Goal: Transaction & Acquisition: Purchase product/service

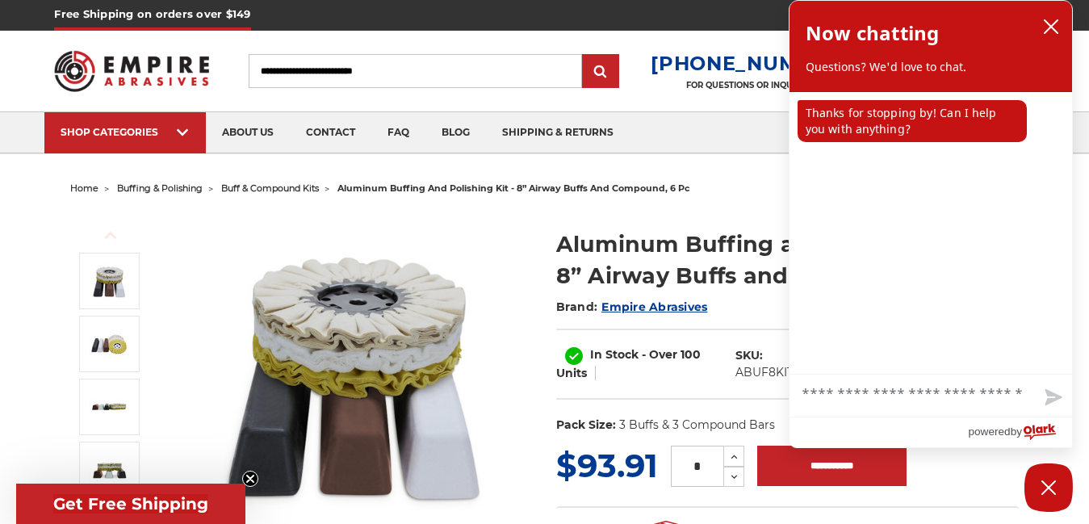
click at [290, 187] on span "buff & compound kits" at bounding box center [270, 187] width 98 height 11
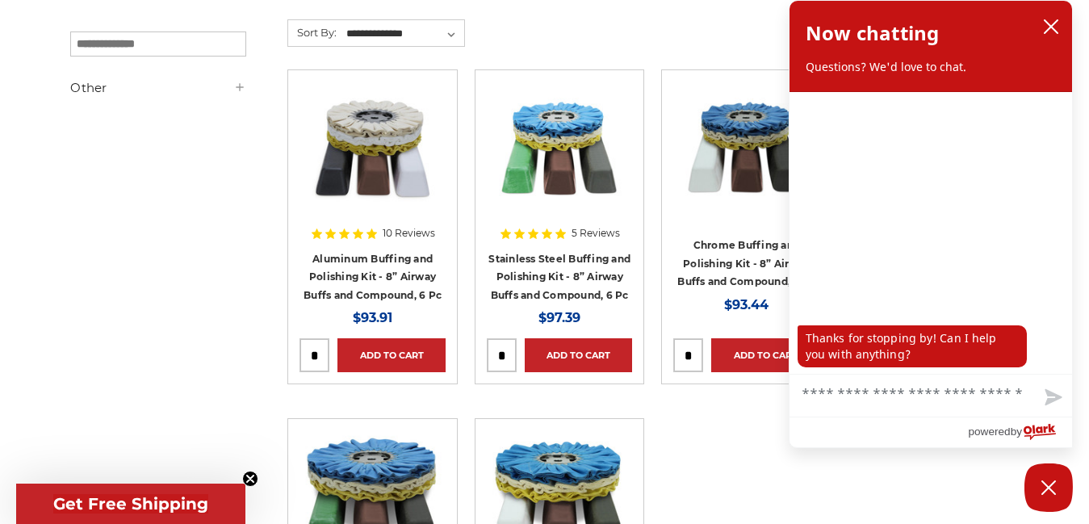
scroll to position [291, 0]
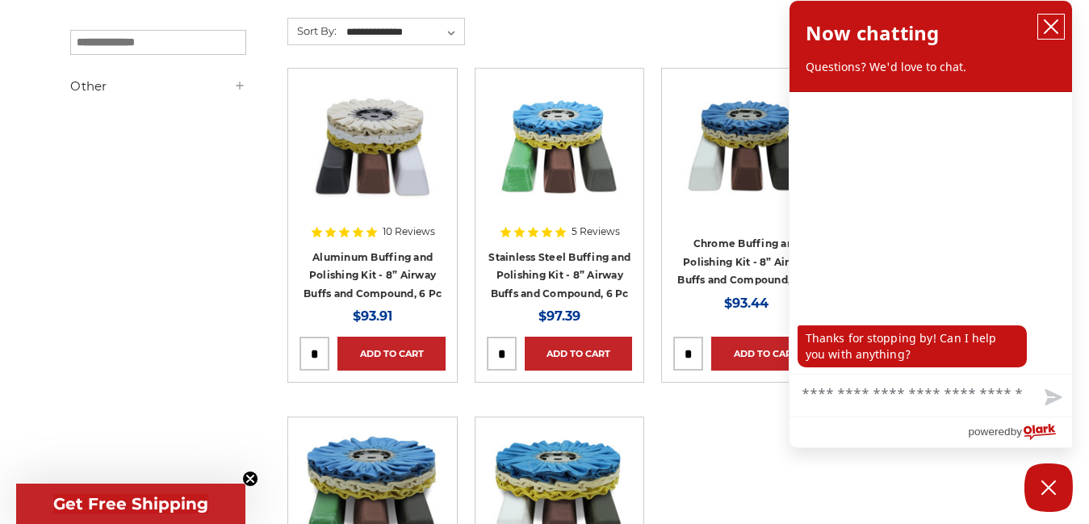
click at [1052, 31] on icon "close chatbox" at bounding box center [1051, 27] width 16 height 16
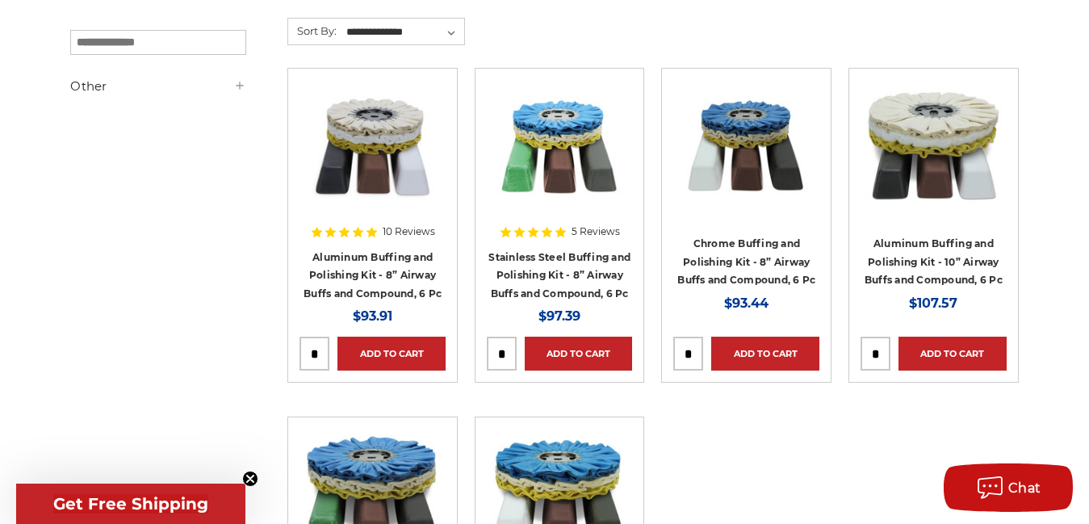
click at [963, 137] on img at bounding box center [933, 144] width 146 height 129
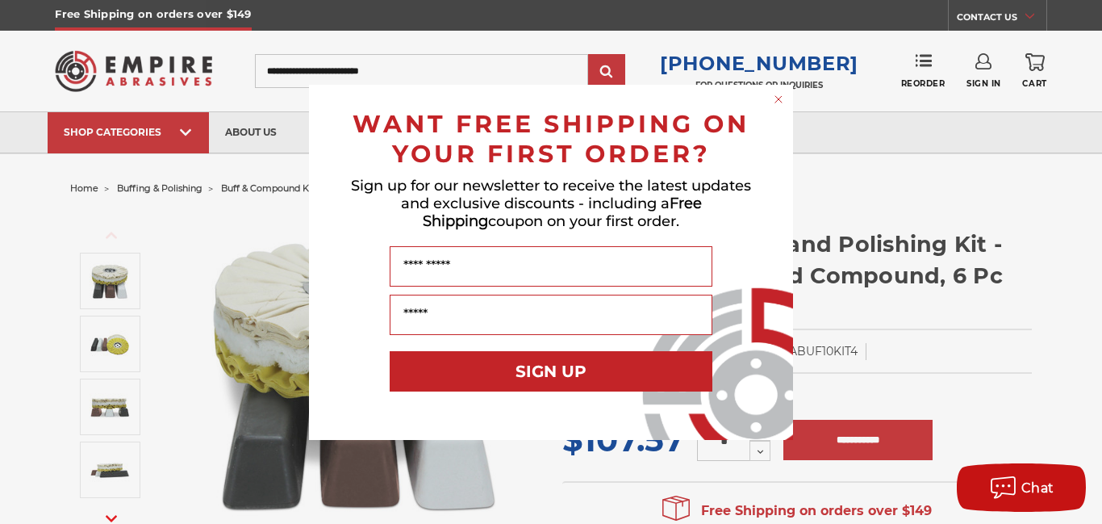
click at [775, 101] on circle "Close dialog" at bounding box center [779, 98] width 15 height 15
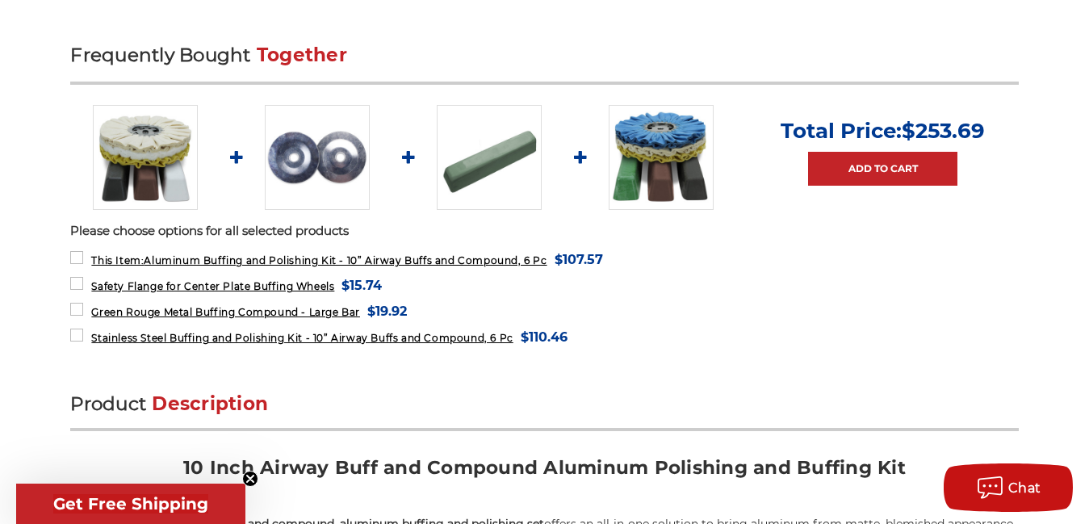
scroll to position [646, 0]
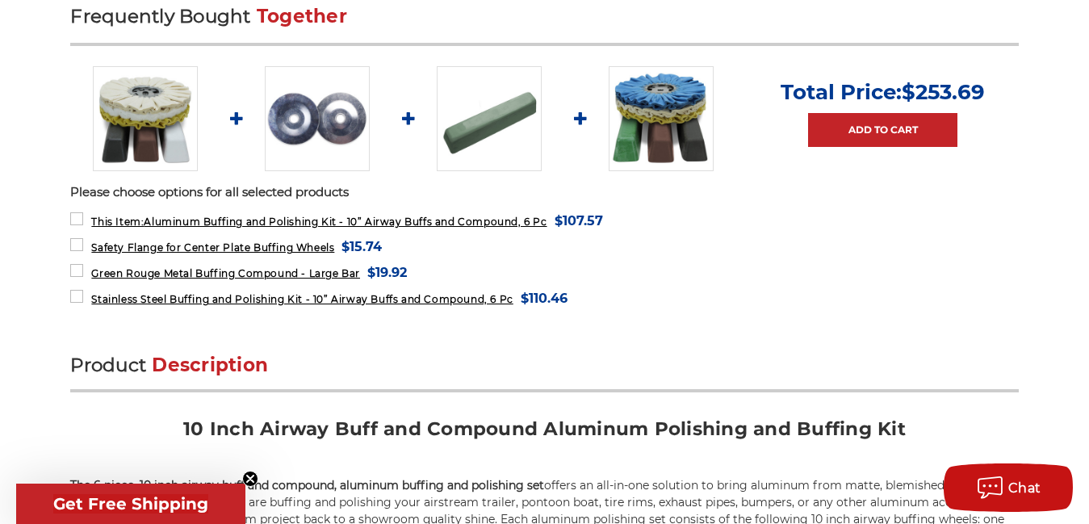
click at [514, 117] on img at bounding box center [489, 118] width 105 height 105
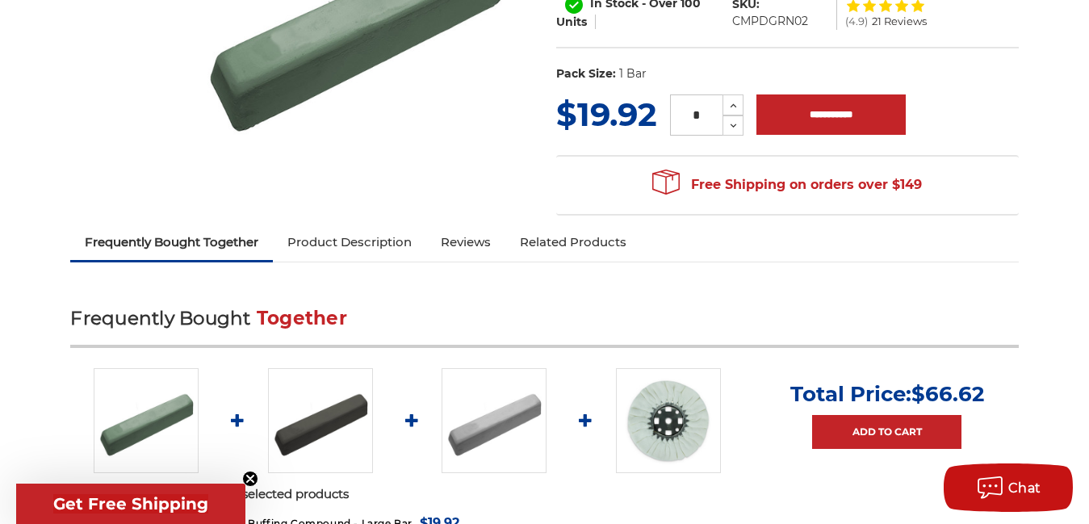
scroll to position [323, 0]
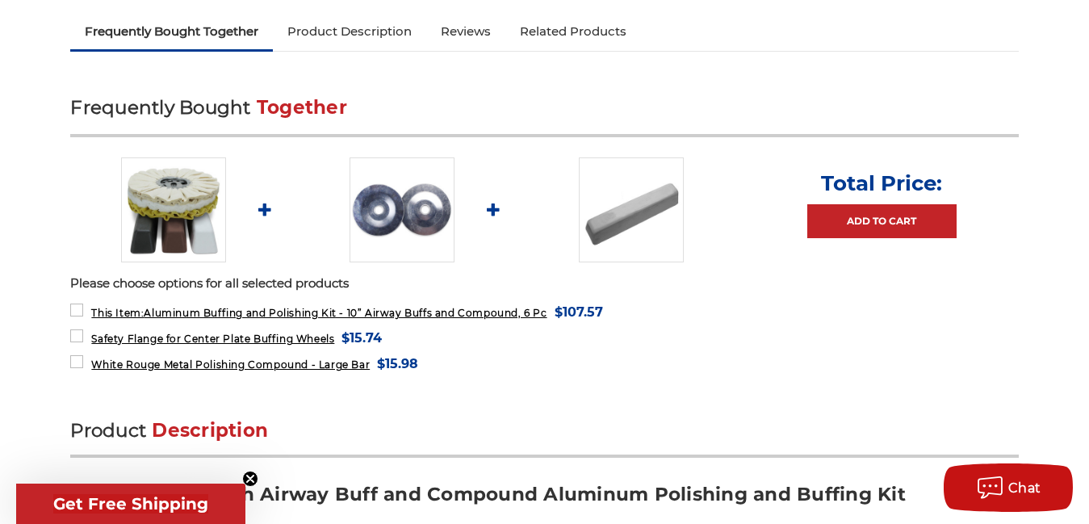
scroll to position [492, 0]
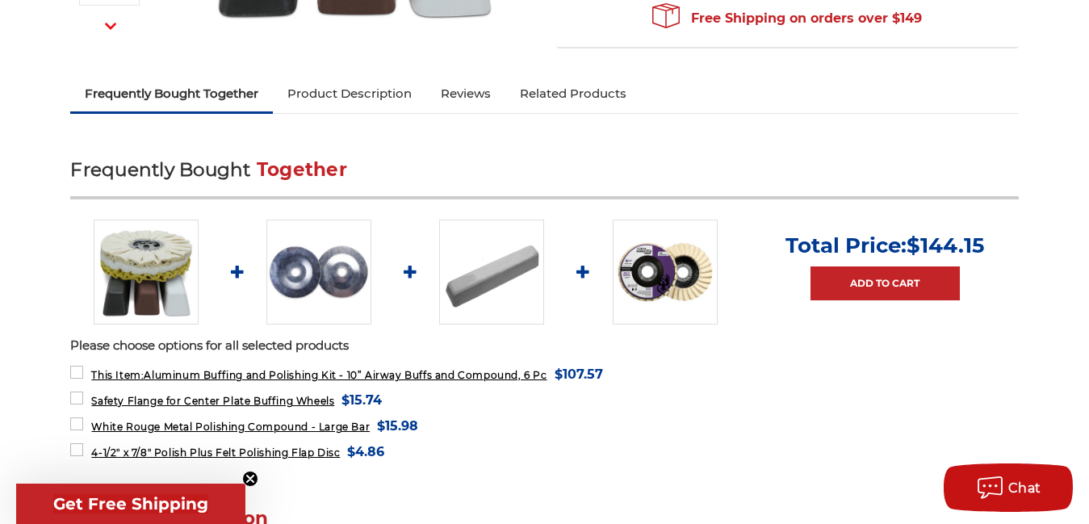
click at [666, 277] on img at bounding box center [665, 272] width 105 height 105
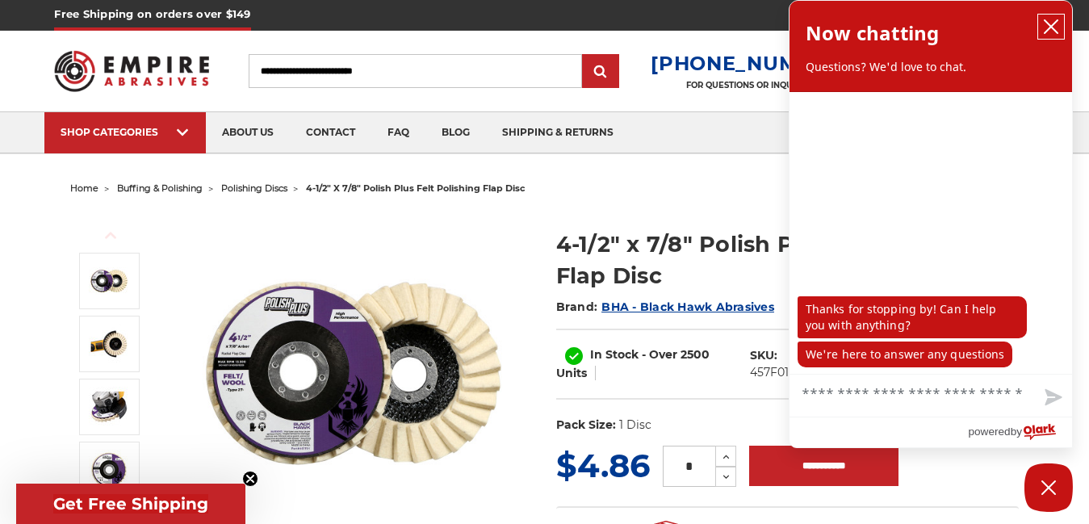
click at [1045, 29] on icon "close chatbox" at bounding box center [1051, 27] width 16 height 16
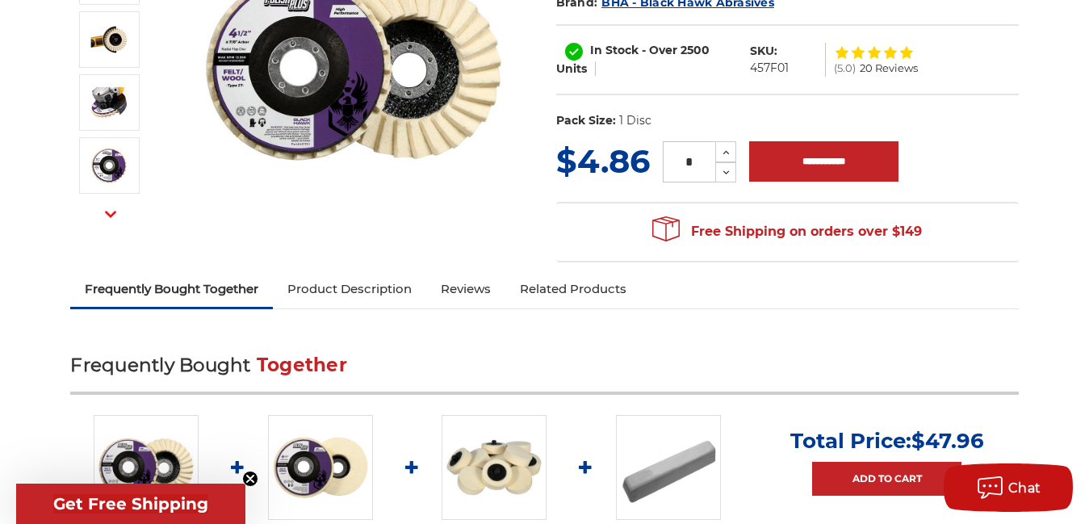
scroll to position [323, 0]
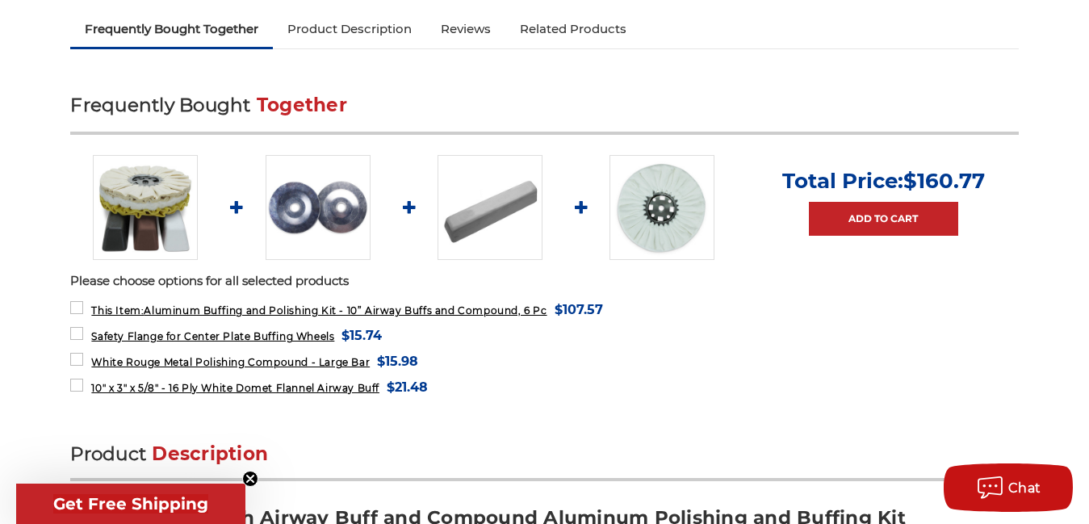
click at [659, 202] on img at bounding box center [661, 207] width 105 height 105
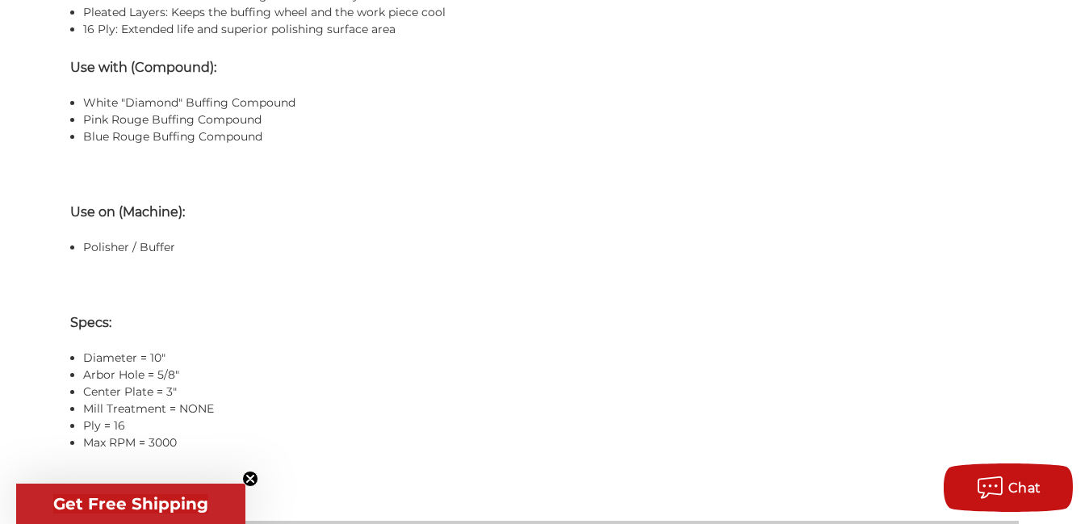
scroll to position [1356, 0]
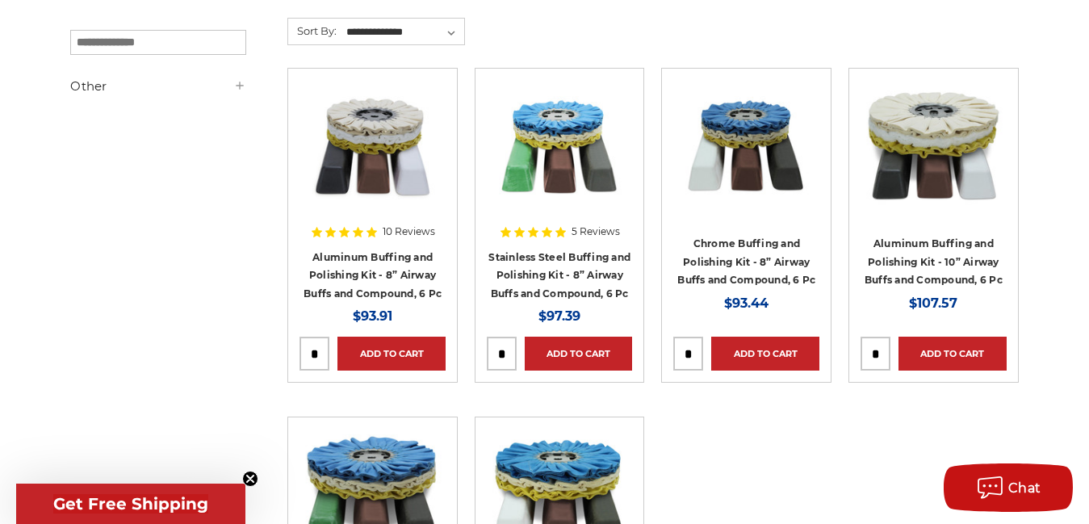
click at [913, 152] on img at bounding box center [933, 144] width 146 height 129
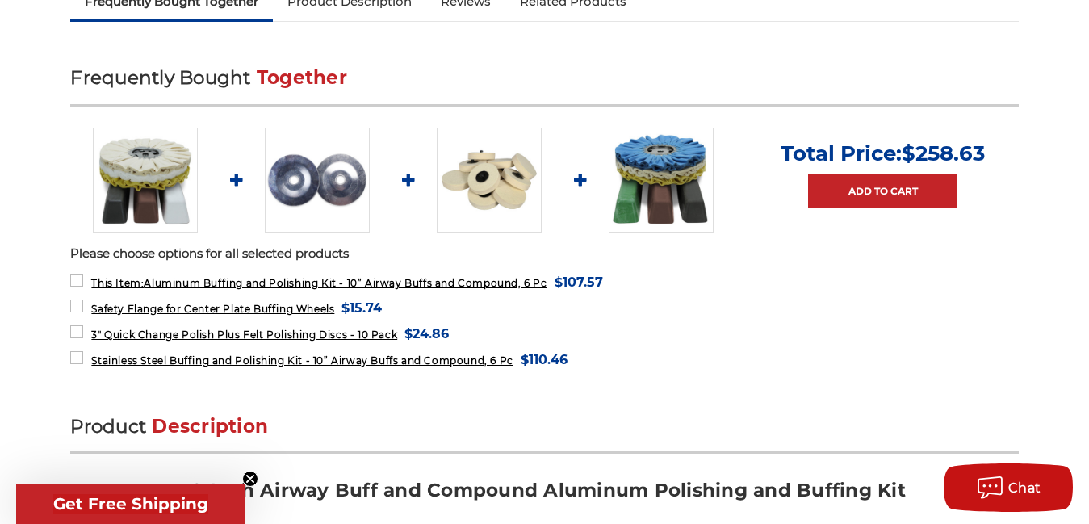
scroll to position [581, 0]
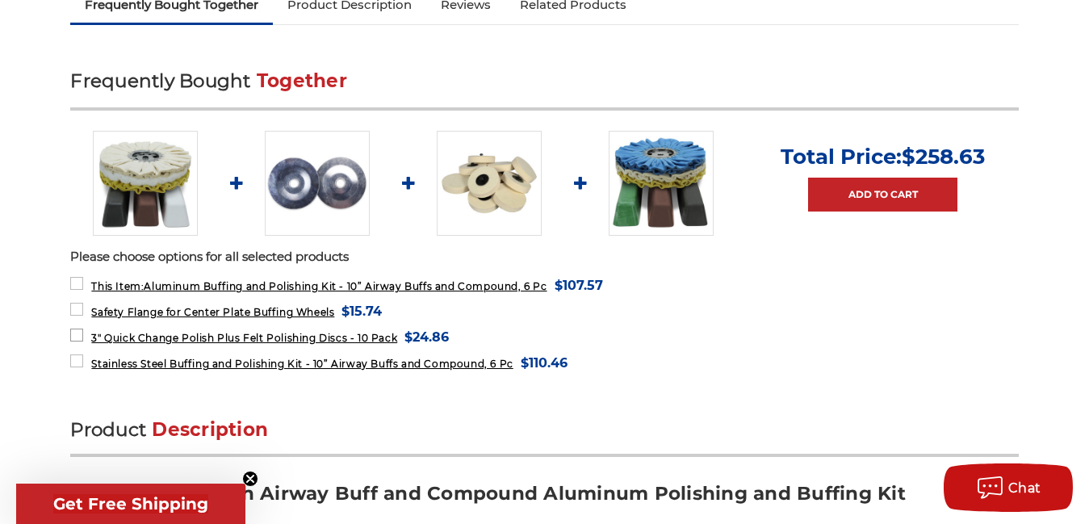
click at [77, 334] on label "3" Quick Change Polish Plus Felt Polishing Discs - 10 Pack MSRP: Was: Now: $24.…" at bounding box center [259, 337] width 379 height 22
click at [79, 362] on label "Stainless Steel Buffing and Polishing Kit - 10” Airway Buffs and Compound, 6 Pc…" at bounding box center [318, 363] width 496 height 22
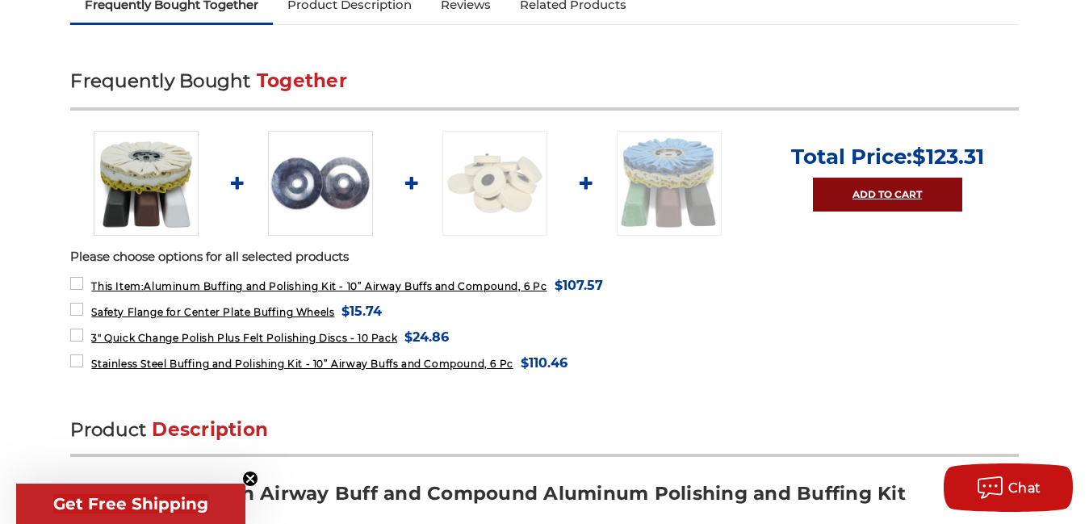
click at [848, 190] on link "Add to Cart" at bounding box center [887, 195] width 149 height 34
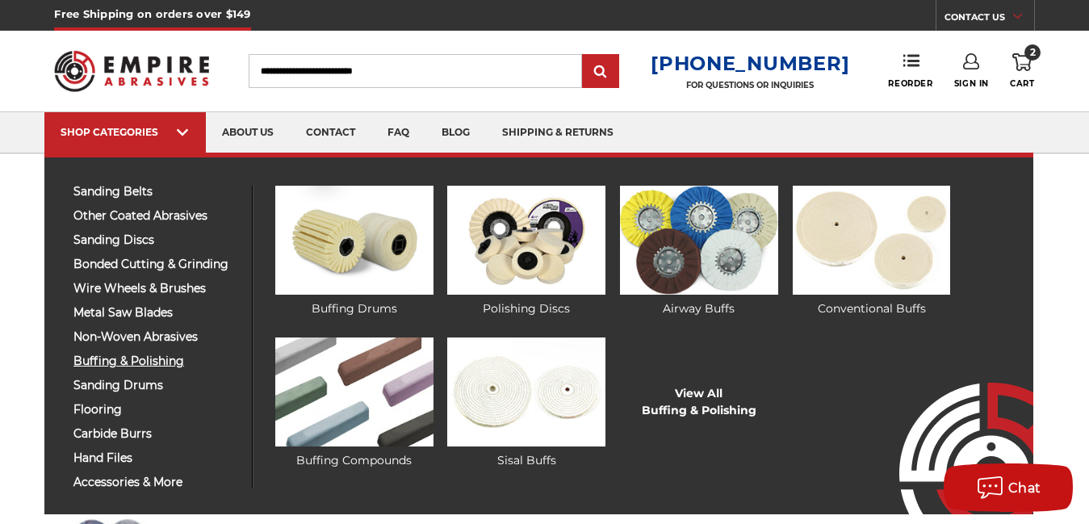
click at [165, 357] on span "buffing & polishing" at bounding box center [156, 361] width 166 height 12
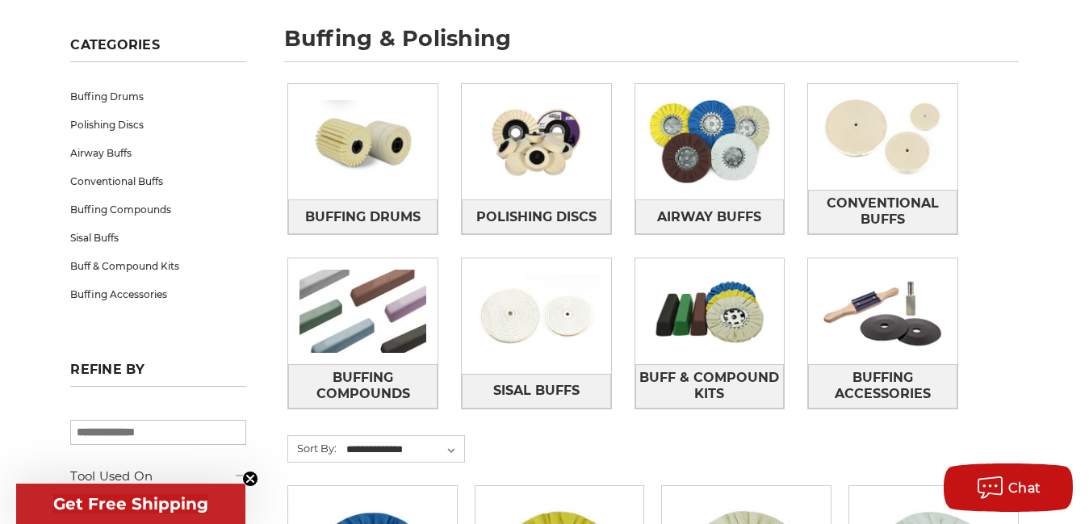
scroll to position [226, 0]
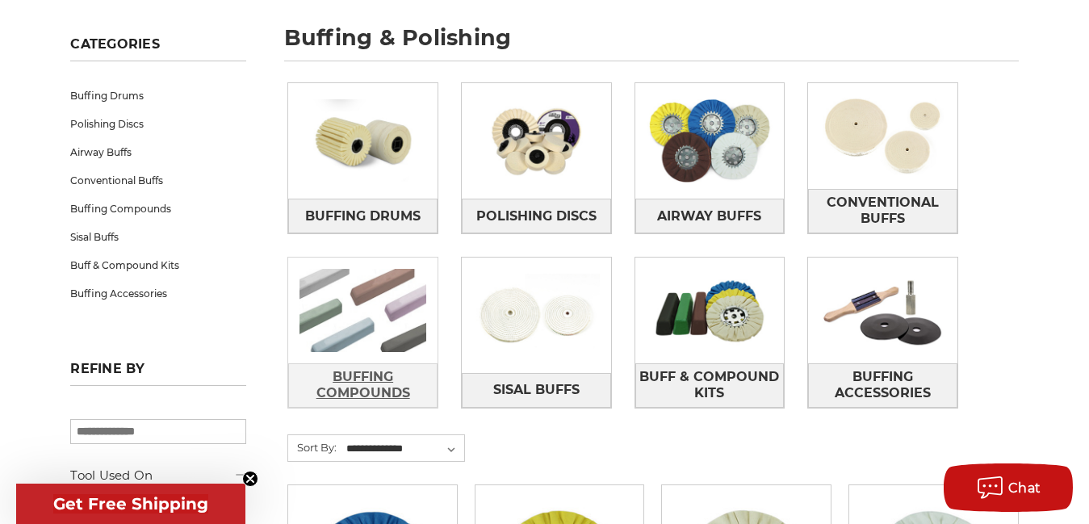
click at [314, 380] on span "Buffing Compounds" at bounding box center [363, 385] width 148 height 44
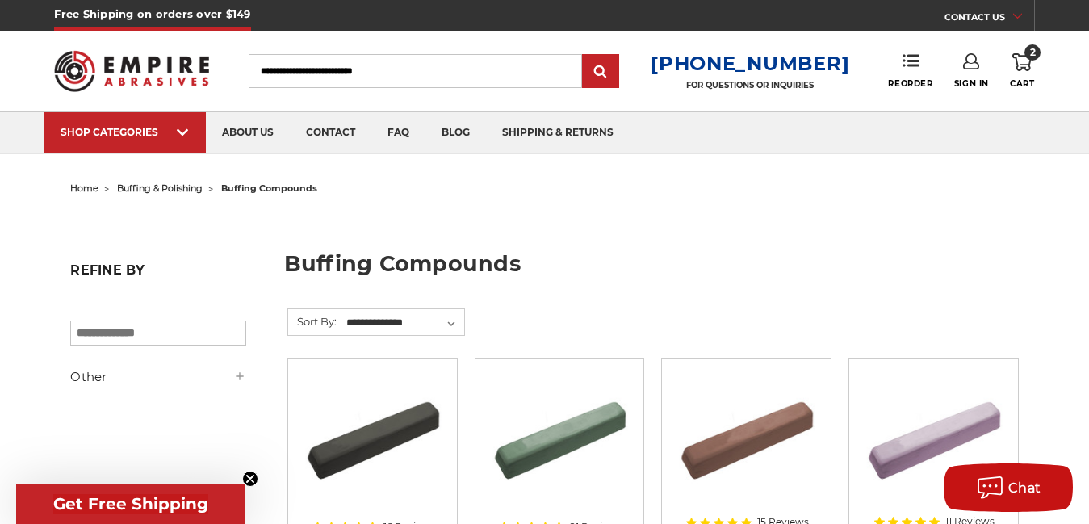
click at [1027, 65] on use at bounding box center [1021, 62] width 19 height 18
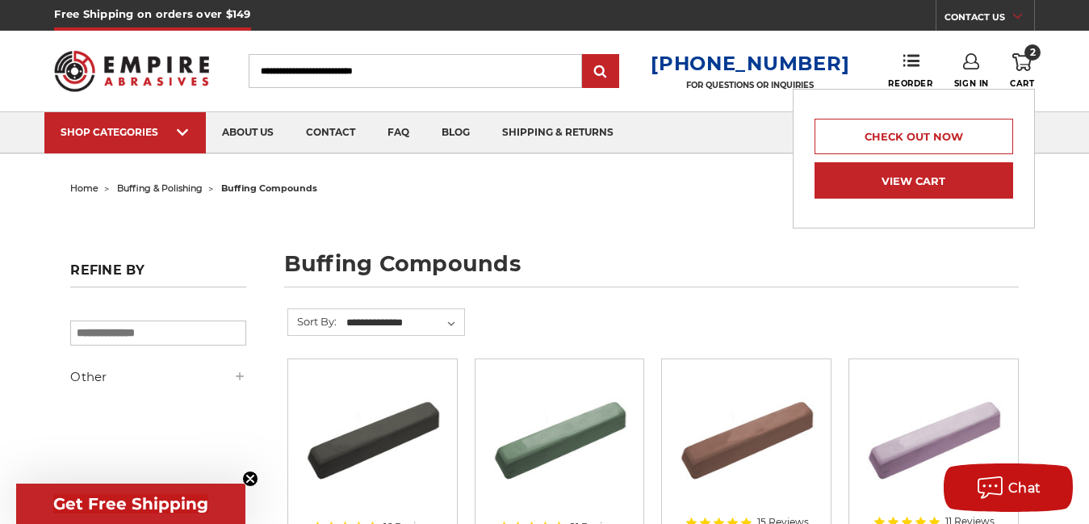
click at [949, 182] on link "View Cart" at bounding box center [913, 180] width 199 height 36
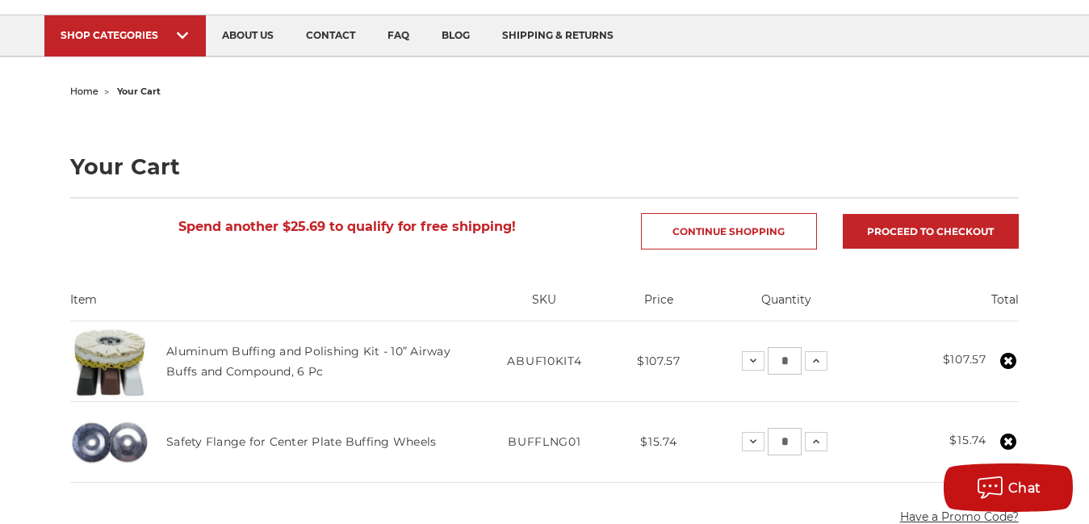
scroll to position [129, 0]
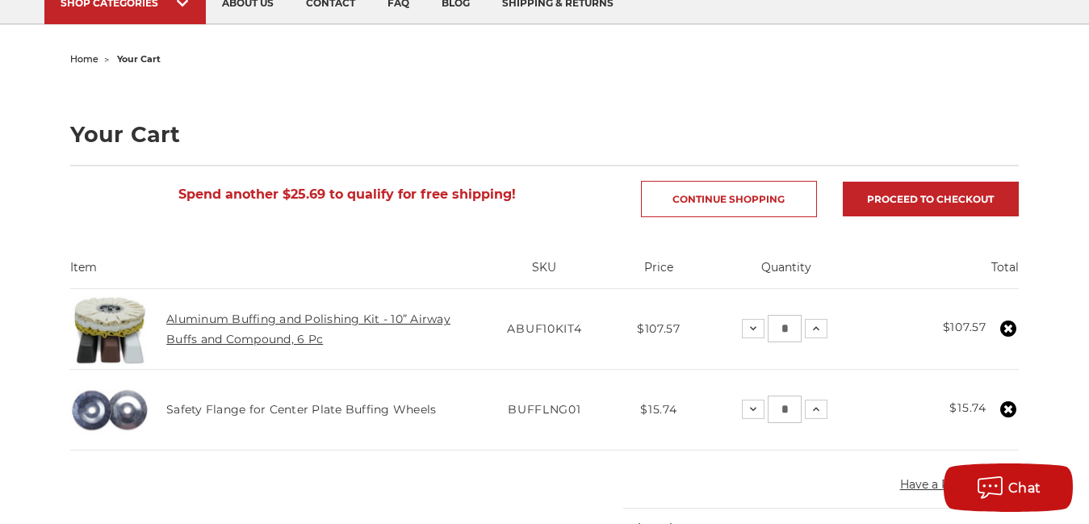
click at [387, 314] on link "Aluminum Buffing and Polishing Kit - 10” Airway Buffs and Compound, 6 Pc" at bounding box center [308, 329] width 284 height 34
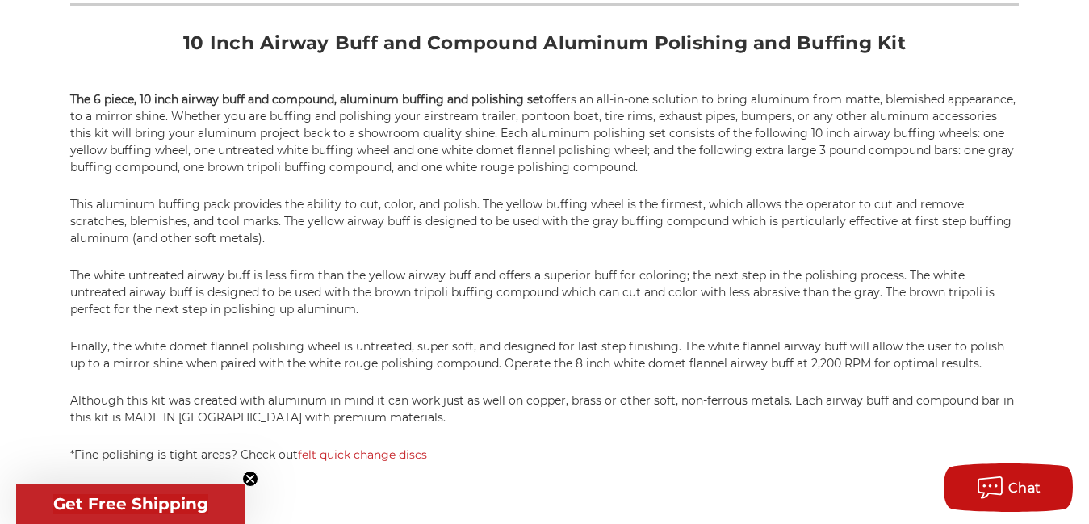
scroll to position [1033, 0]
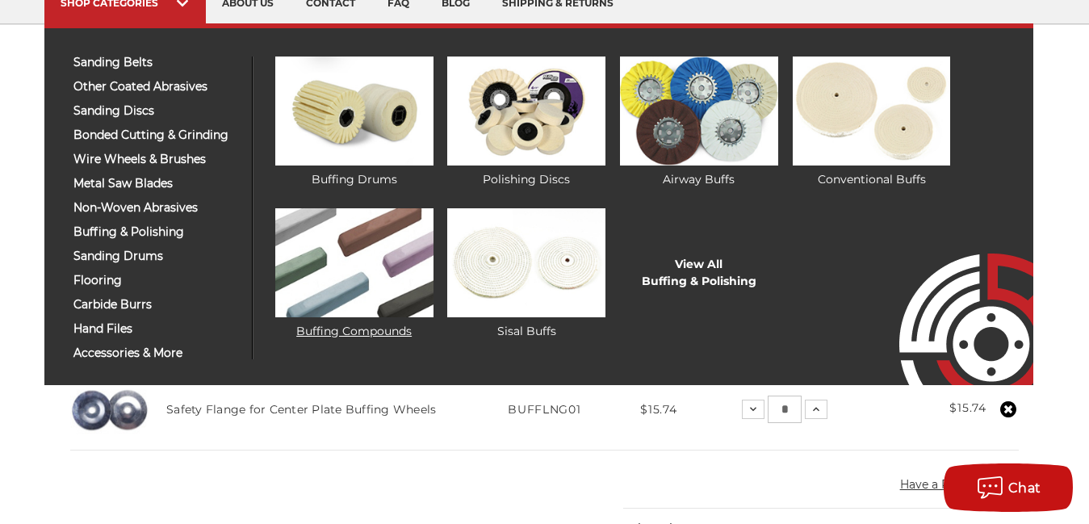
click at [328, 253] on img at bounding box center [354, 262] width 158 height 109
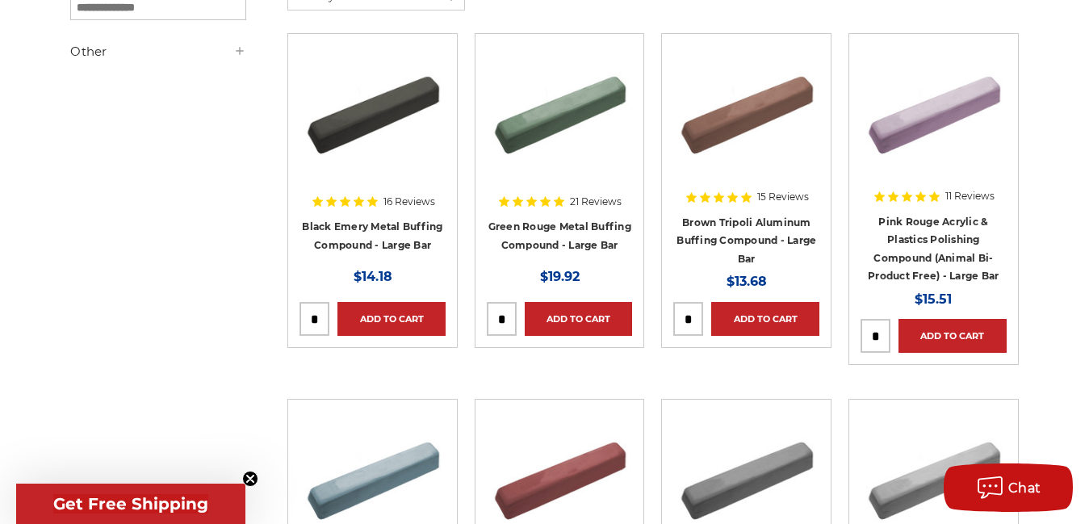
scroll to position [323, 0]
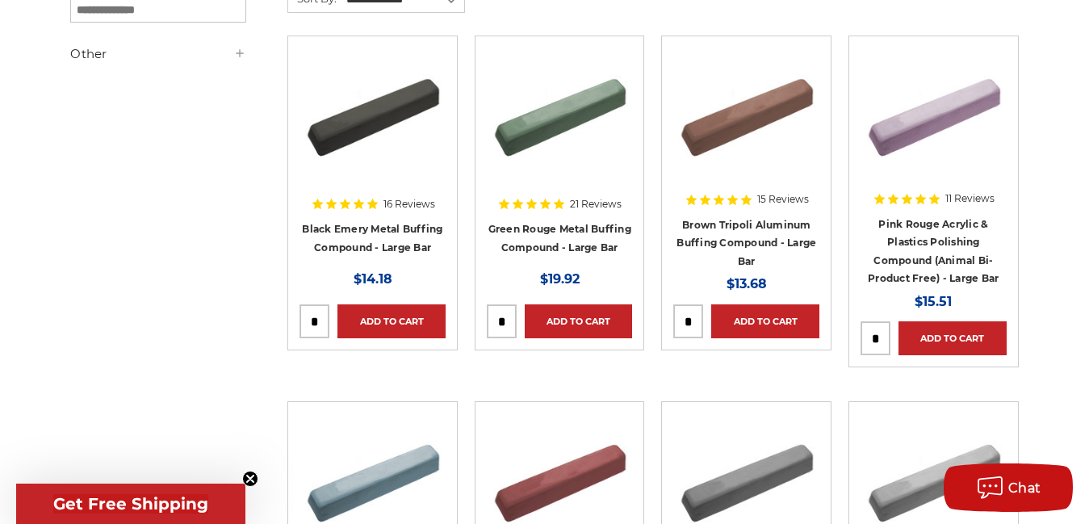
click at [516, 158] on img at bounding box center [560, 112] width 146 height 129
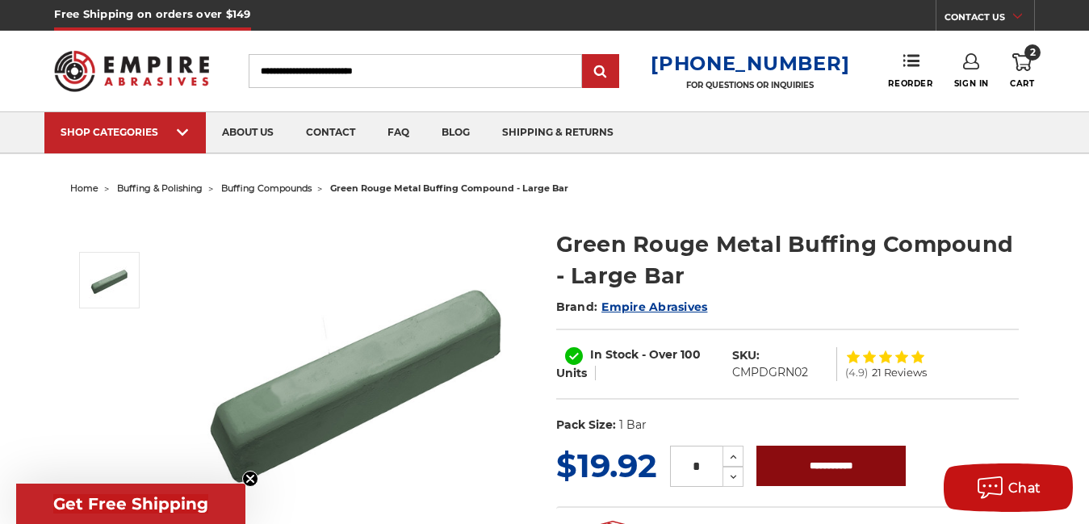
click at [821, 464] on input "**********" at bounding box center [830, 465] width 149 height 40
type input "**********"
click at [1020, 68] on icon at bounding box center [1021, 62] width 19 height 18
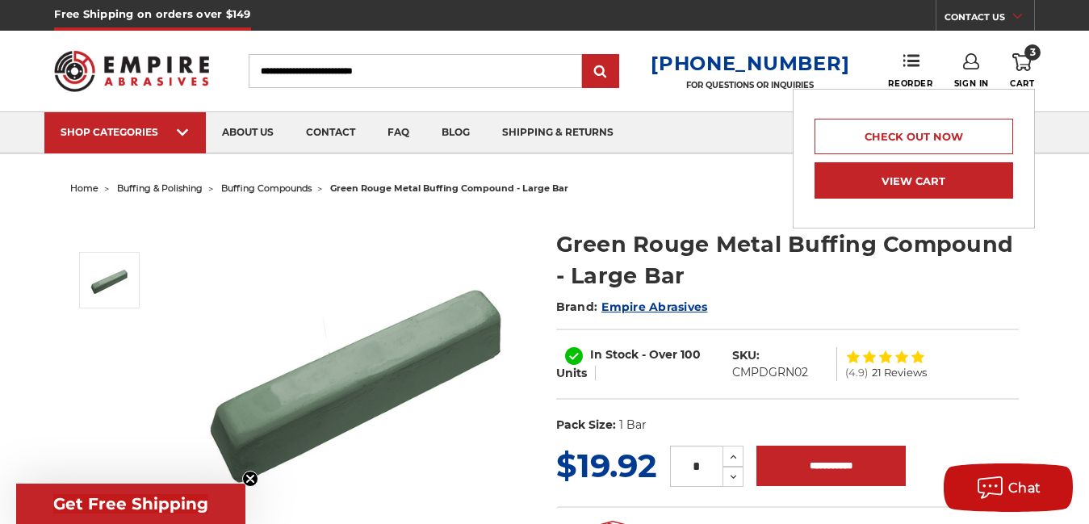
click at [968, 169] on link "View Cart" at bounding box center [913, 180] width 199 height 36
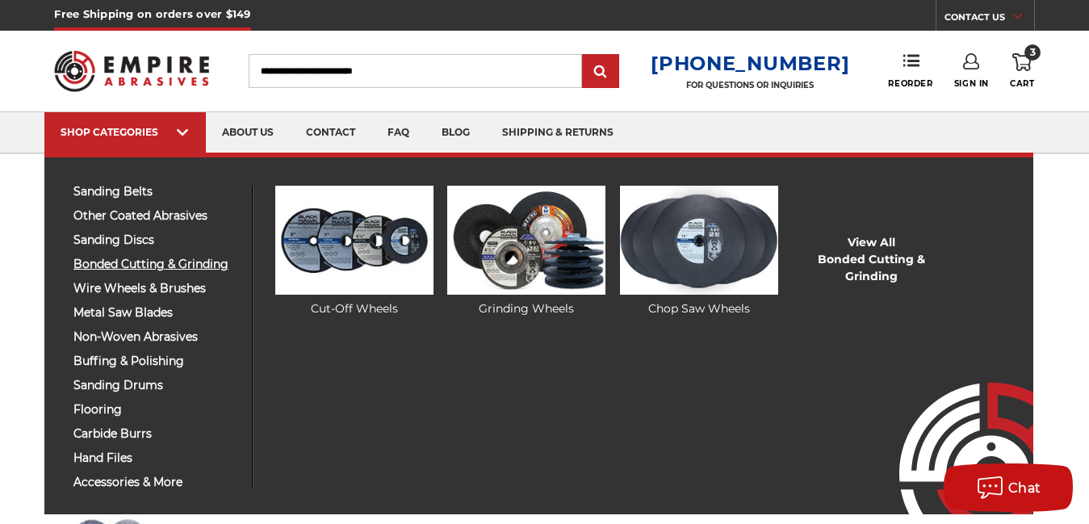
click at [137, 267] on span "bonded cutting & grinding" at bounding box center [156, 264] width 166 height 12
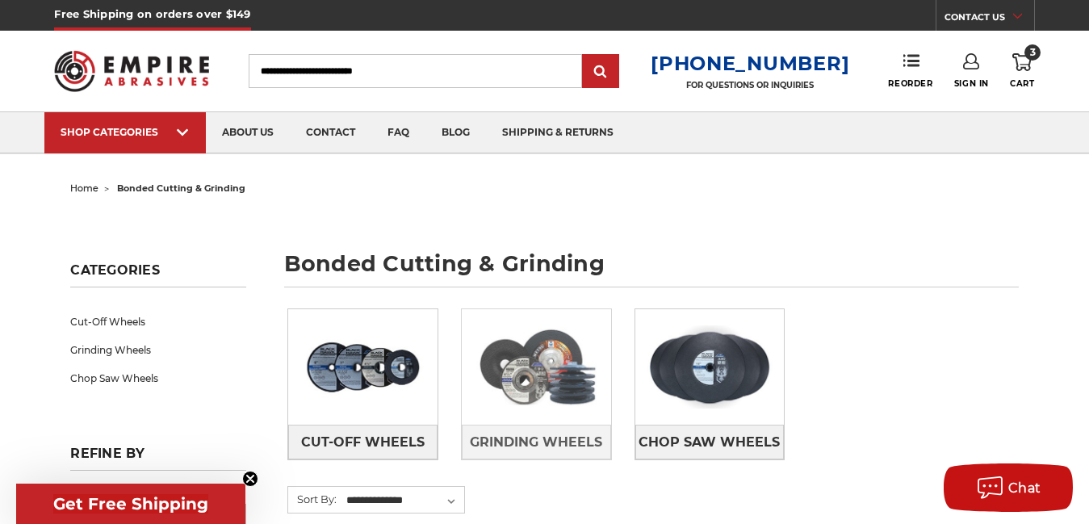
click at [487, 356] on img at bounding box center [536, 367] width 149 height 106
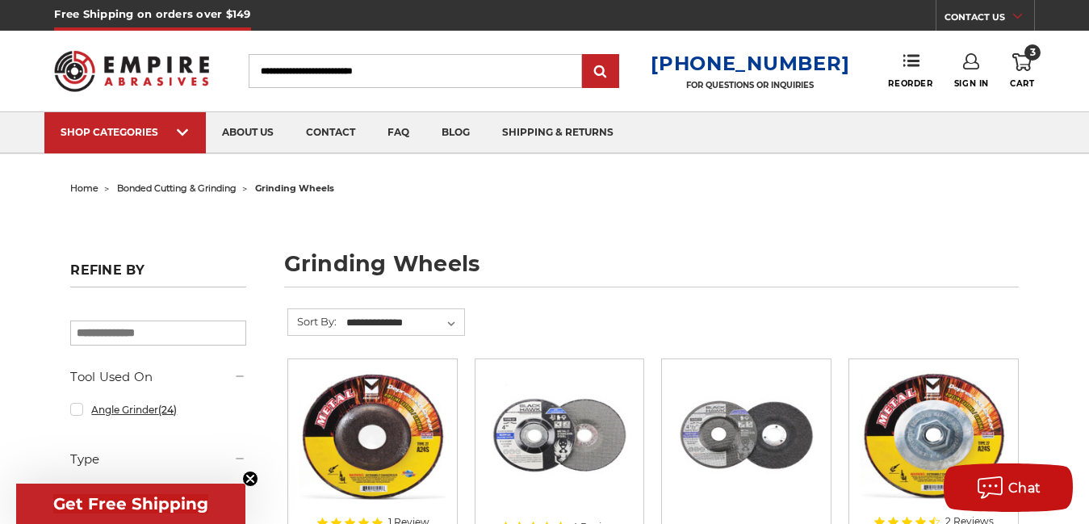
click at [110, 414] on link "Angle Grinder (24)" at bounding box center [158, 409] width 176 height 28
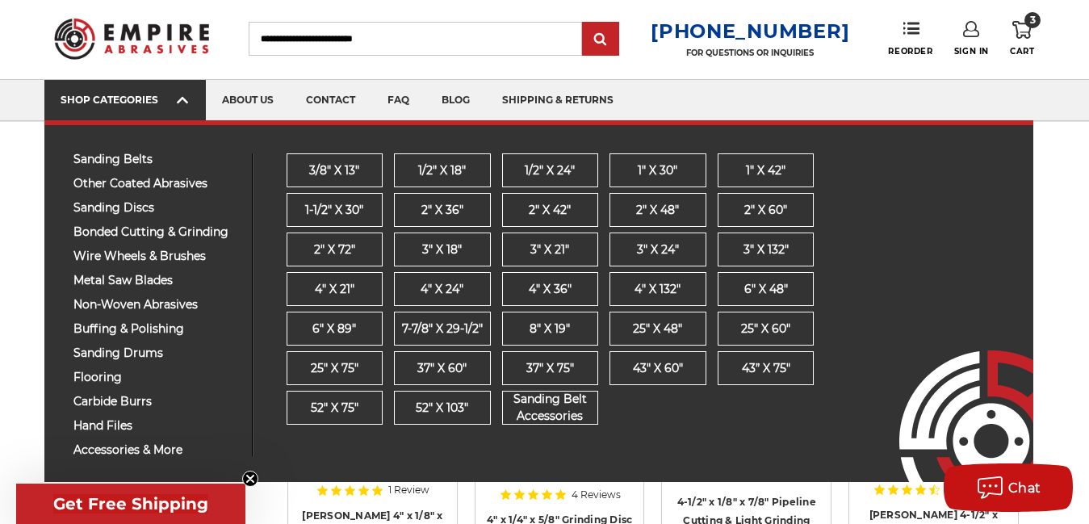
scroll to position [65, 0]
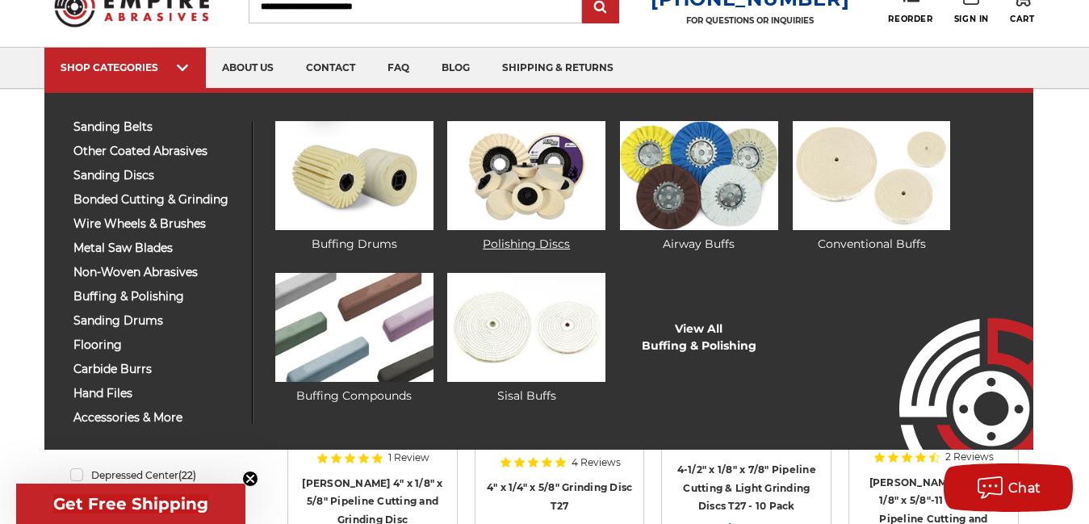
click at [479, 195] on img at bounding box center [526, 175] width 158 height 109
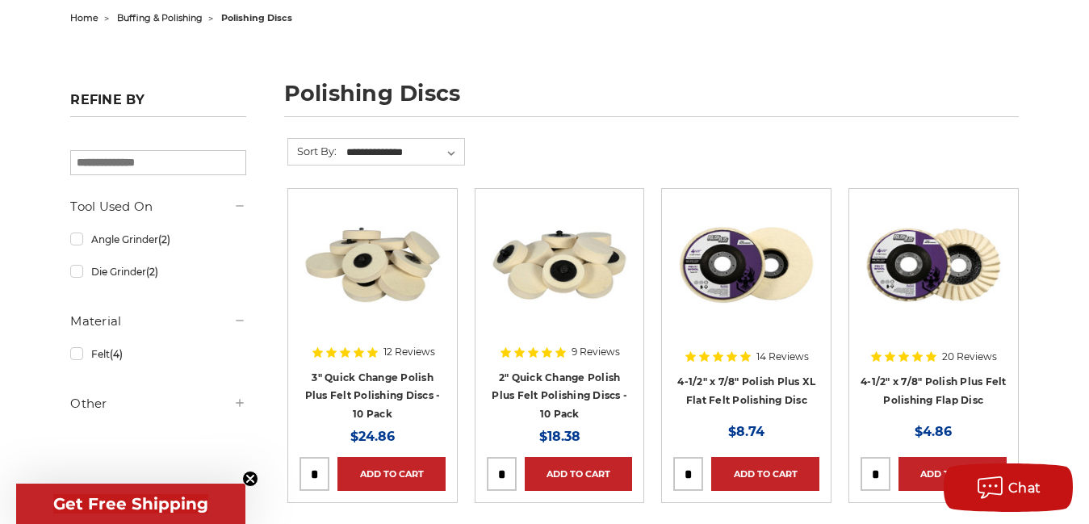
scroll to position [161, 0]
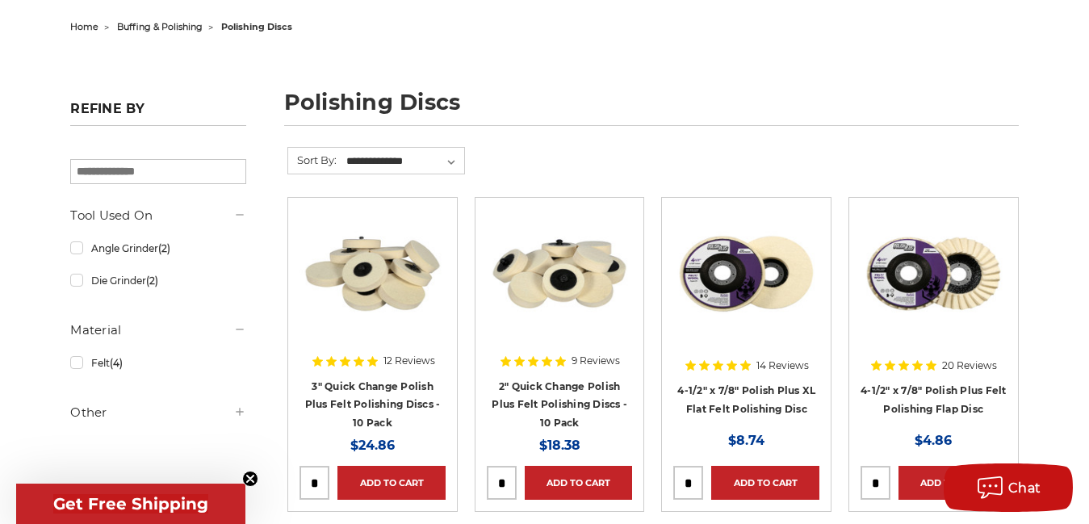
click at [917, 313] on img at bounding box center [933, 273] width 146 height 129
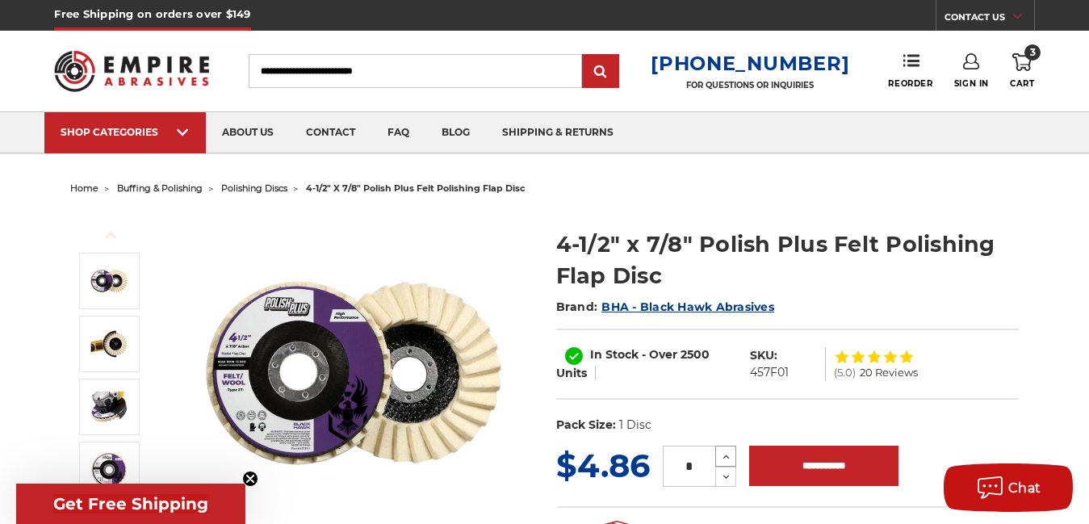
click at [726, 462] on icon at bounding box center [726, 457] width 12 height 15
type input "*"
click at [768, 458] on input "**********" at bounding box center [823, 465] width 149 height 40
type input "**********"
click at [1021, 58] on icon at bounding box center [1021, 62] width 19 height 18
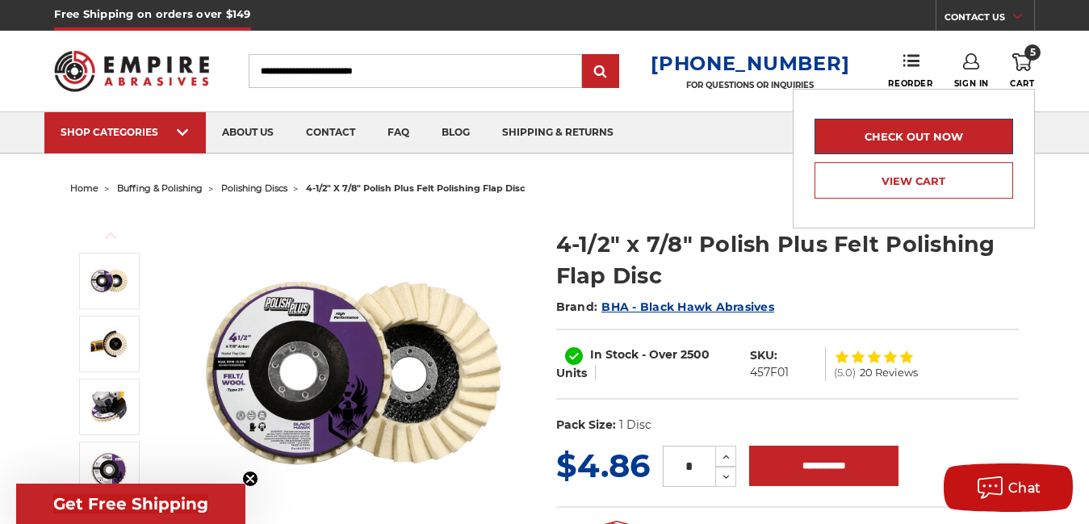
click at [981, 131] on link "Check out now" at bounding box center [913, 137] width 199 height 36
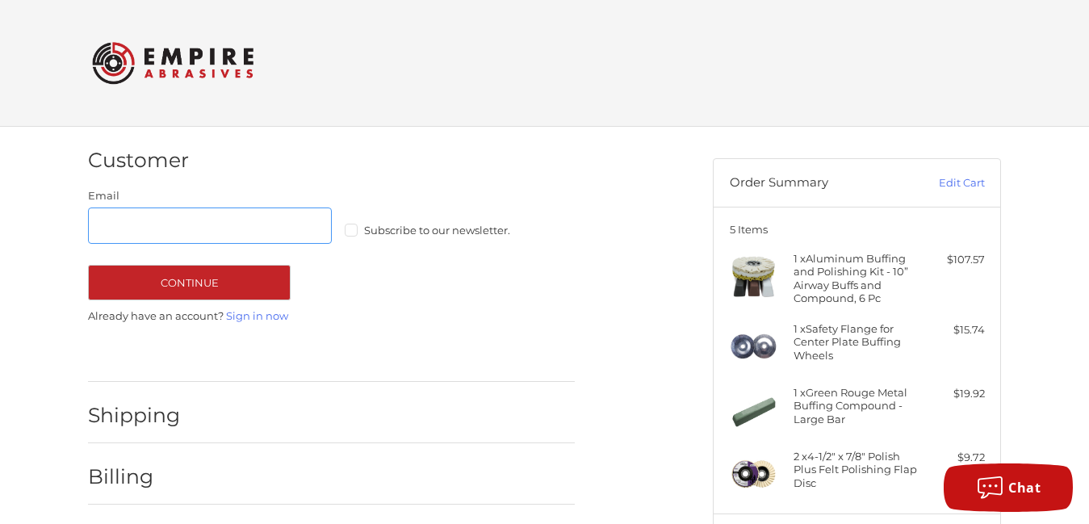
scroll to position [23, 0]
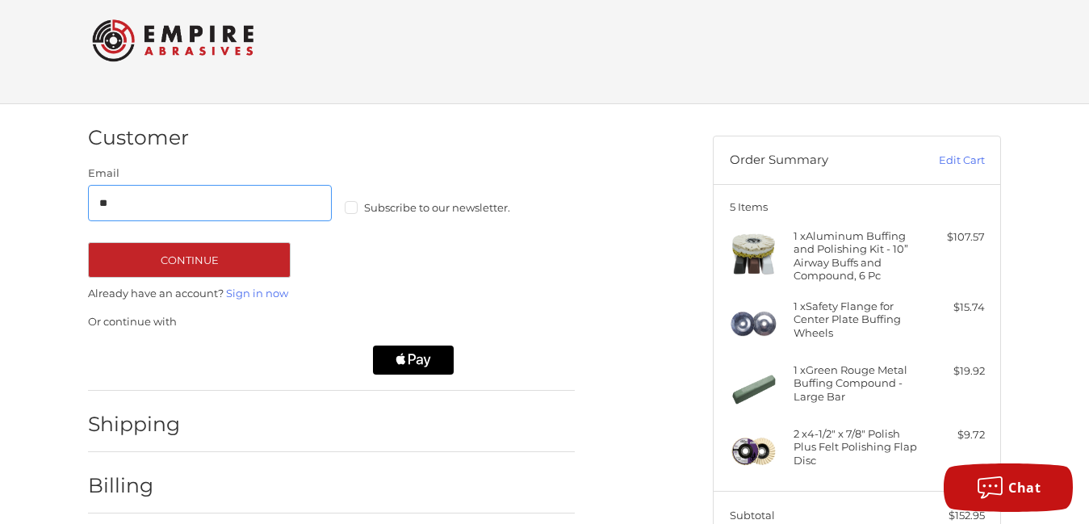
type input "**********"
click at [349, 211] on label "Subscribe to our newsletter." at bounding box center [467, 207] width 244 height 13
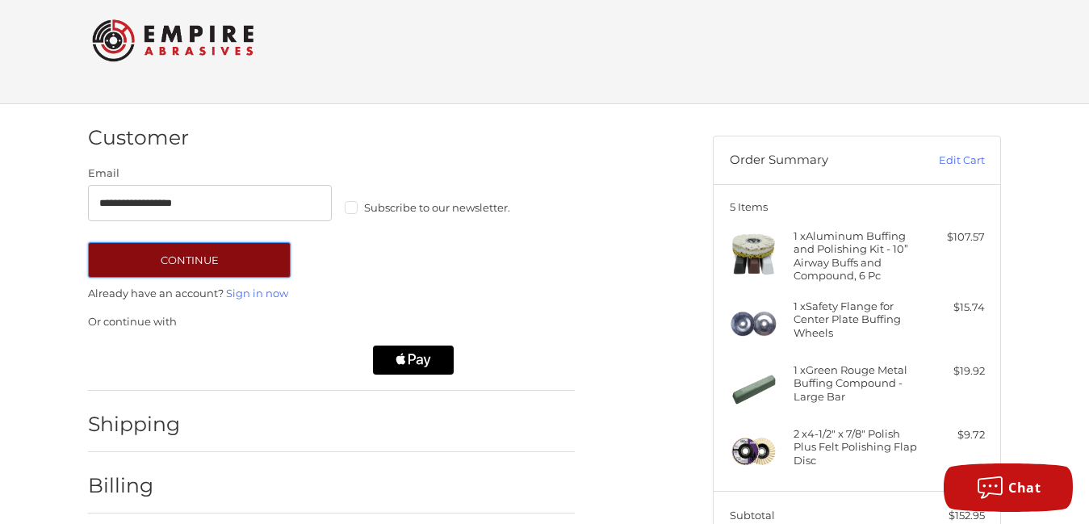
click at [253, 261] on button "Continue" at bounding box center [189, 260] width 203 height 36
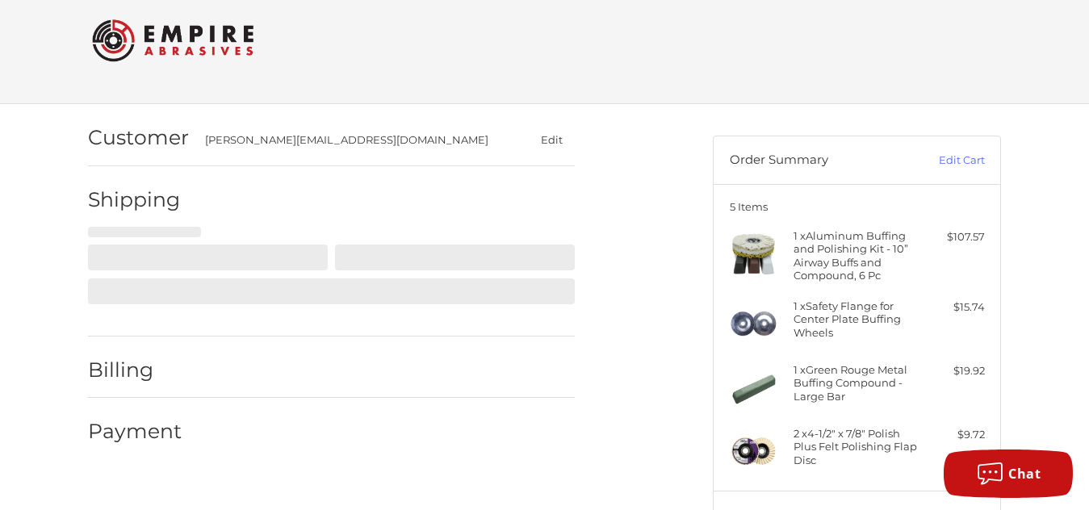
select select "**"
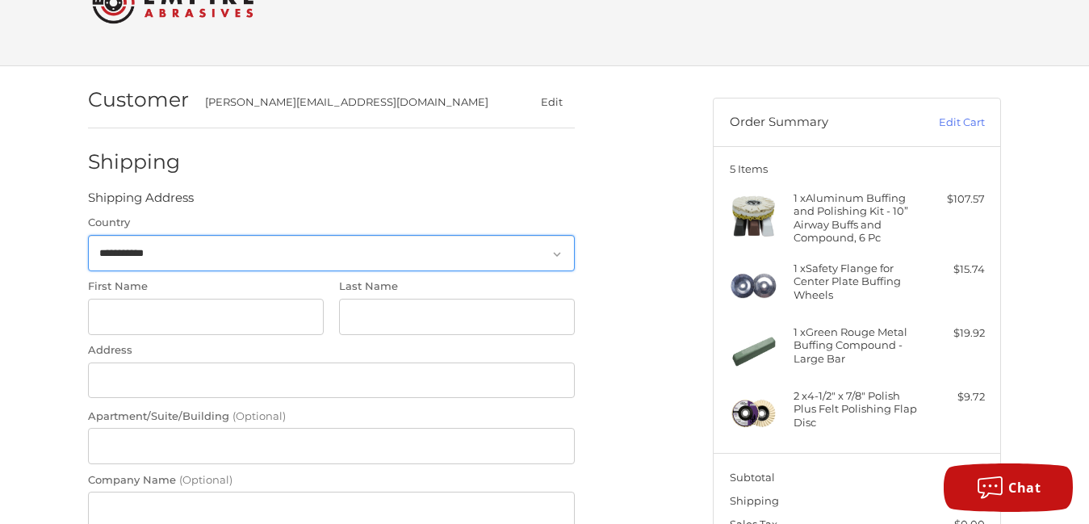
scroll to position [84, 0]
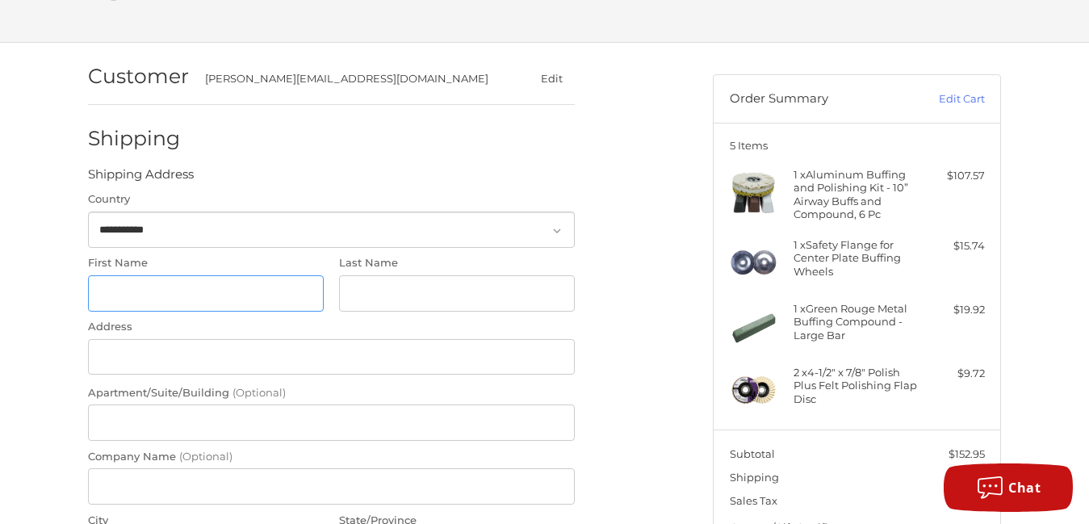
click at [233, 283] on input "First Name" at bounding box center [206, 293] width 236 height 36
type input "*****"
click at [362, 285] on input "Last Name" at bounding box center [457, 293] width 236 height 36
type input "*******"
type input "**********"
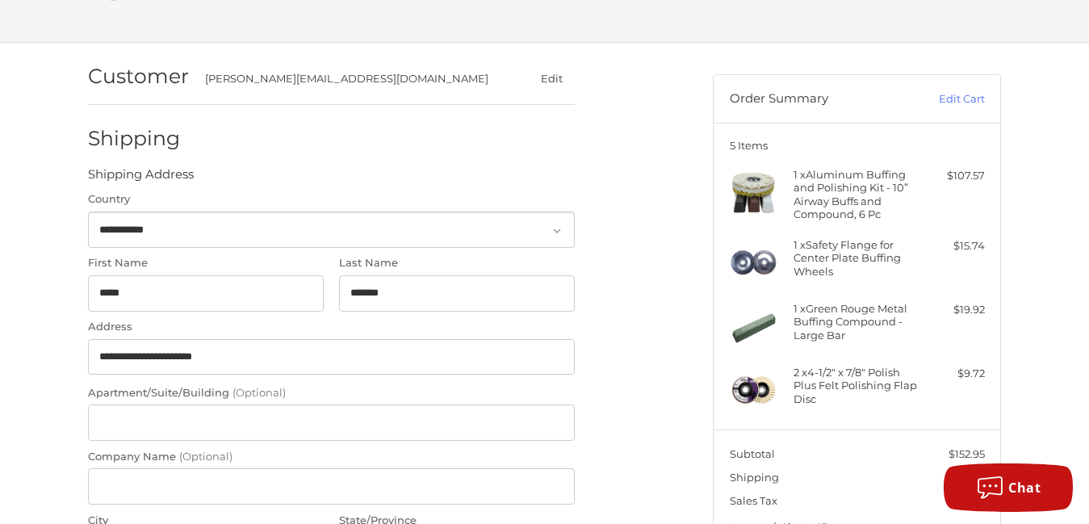
type input "******"
select select "**"
type input "*****"
type input "**********"
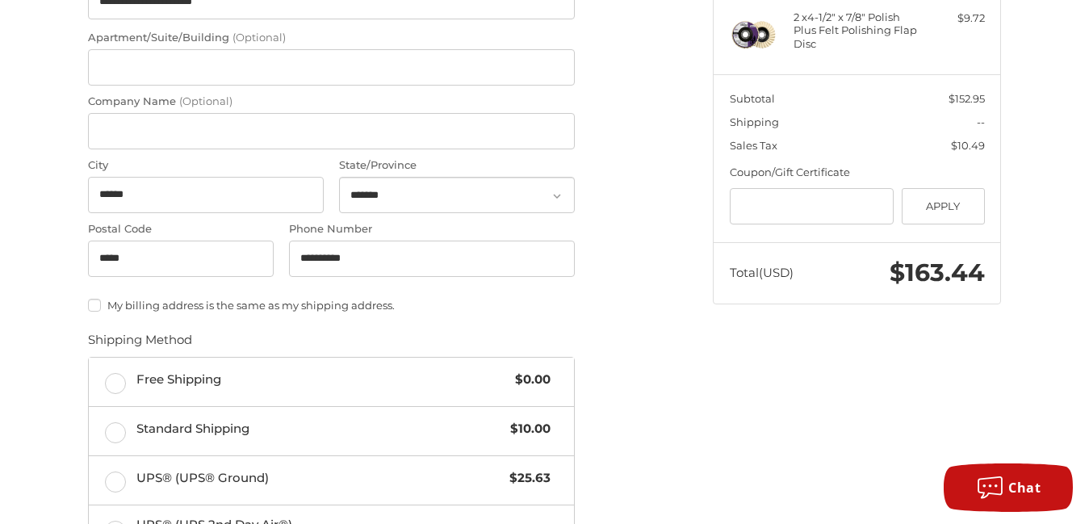
scroll to position [471, 0]
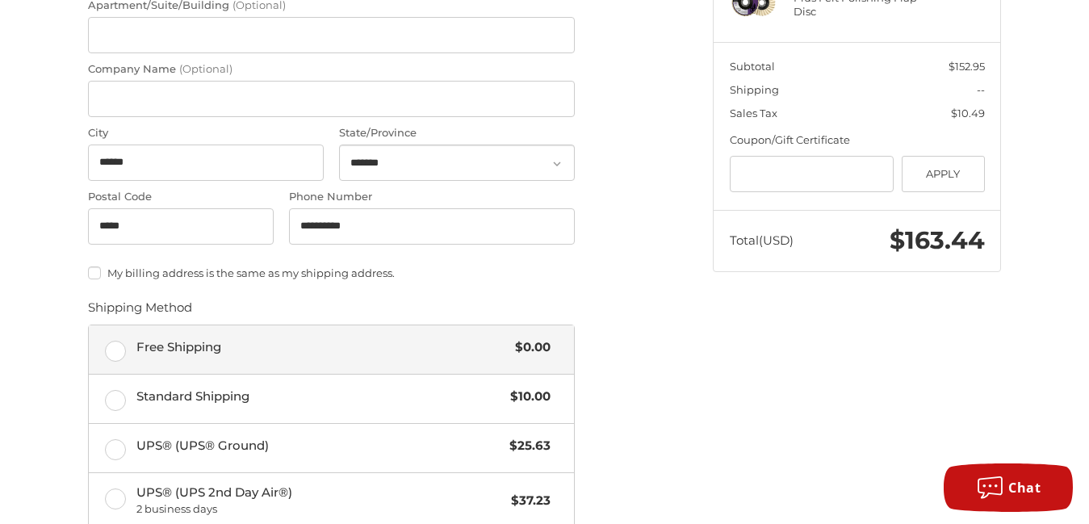
type input "*******"
click at [114, 347] on label "Free Shipping $0.00" at bounding box center [331, 349] width 485 height 48
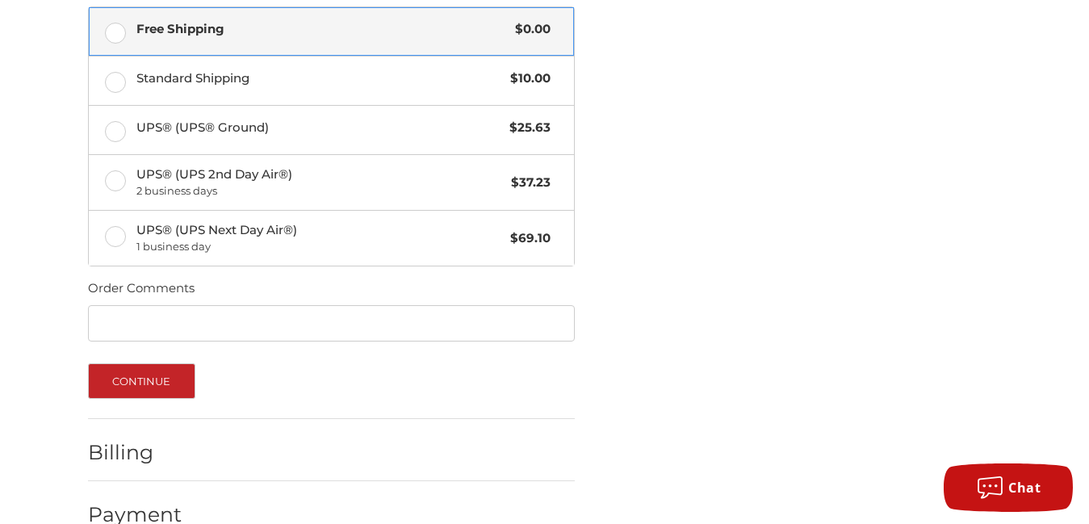
scroll to position [794, 0]
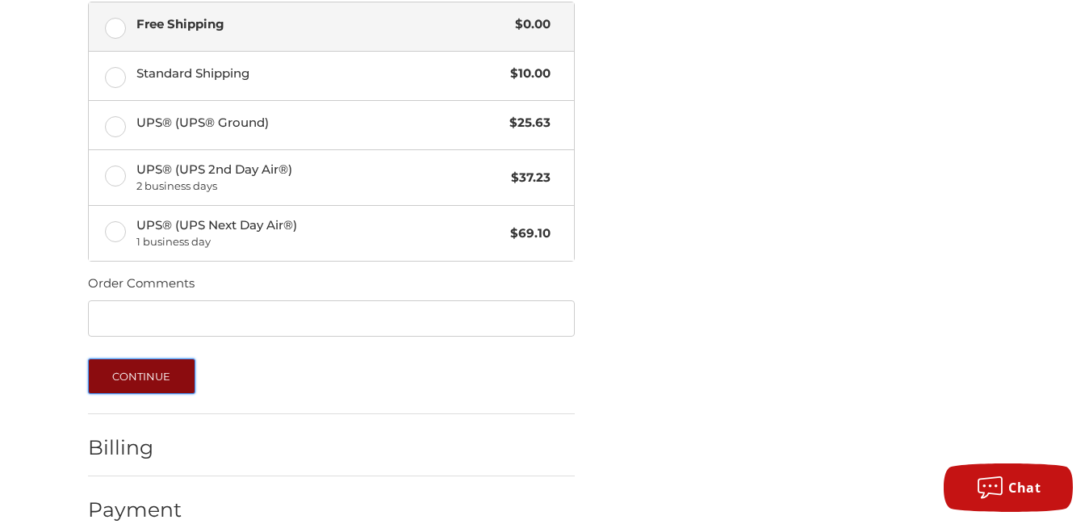
click at [181, 377] on button "Continue" at bounding box center [141, 376] width 107 height 36
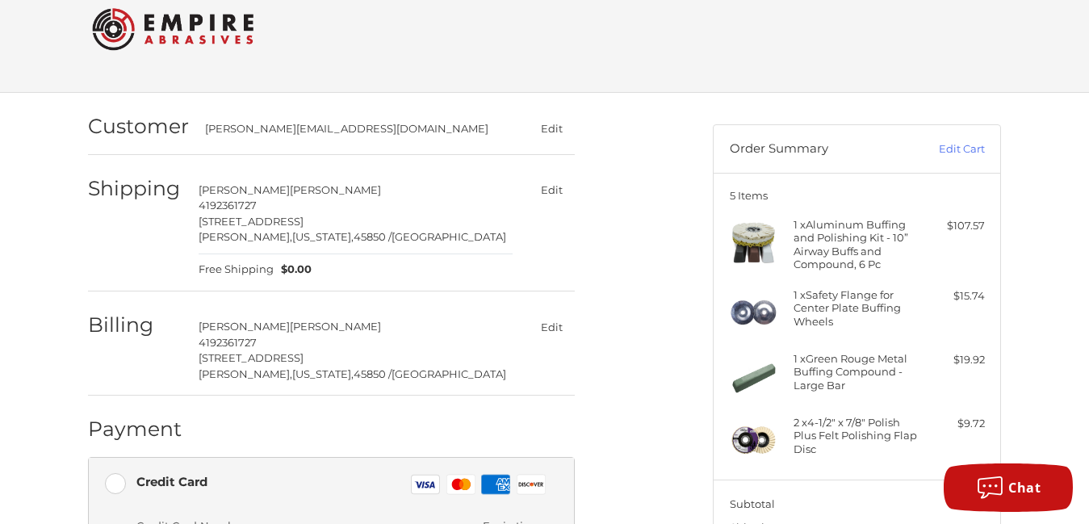
scroll to position [15, 0]
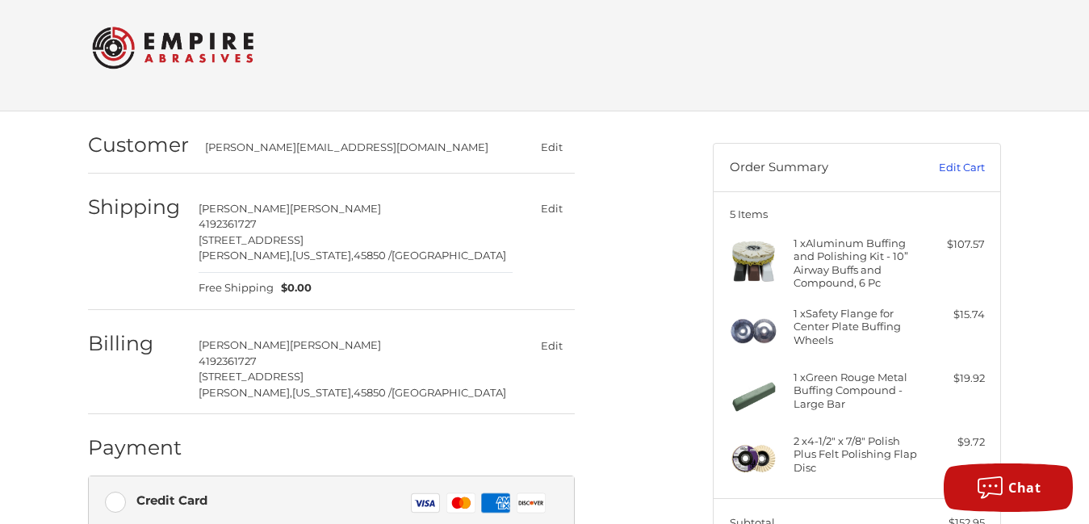
click at [969, 171] on link "Edit Cart" at bounding box center [944, 168] width 82 height 16
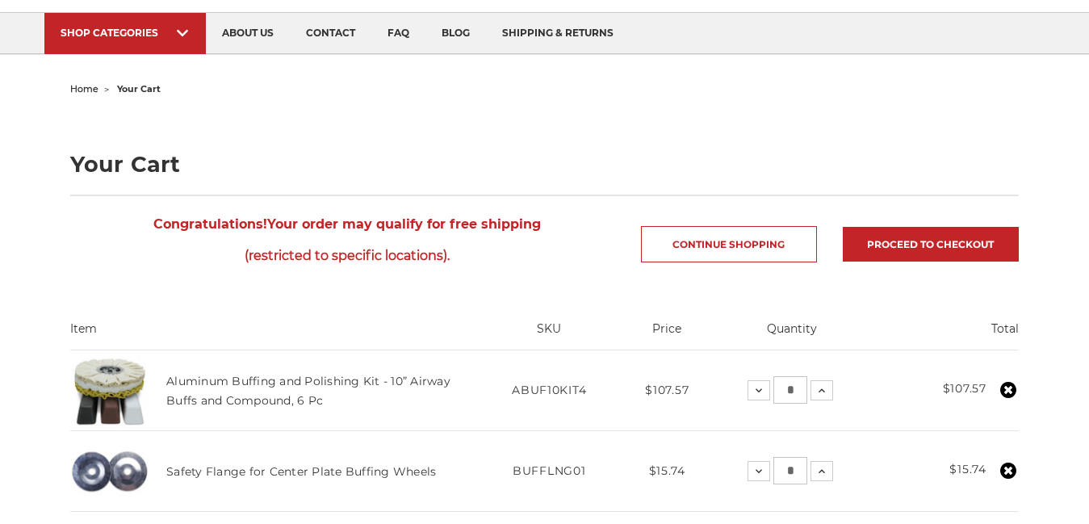
scroll to position [129, 0]
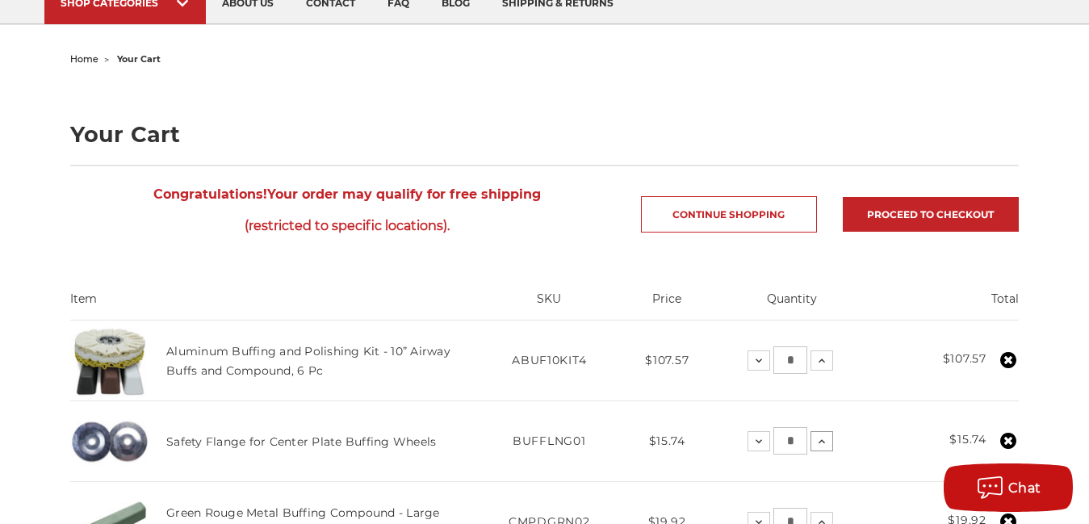
click at [821, 447] on icon at bounding box center [821, 441] width 13 height 13
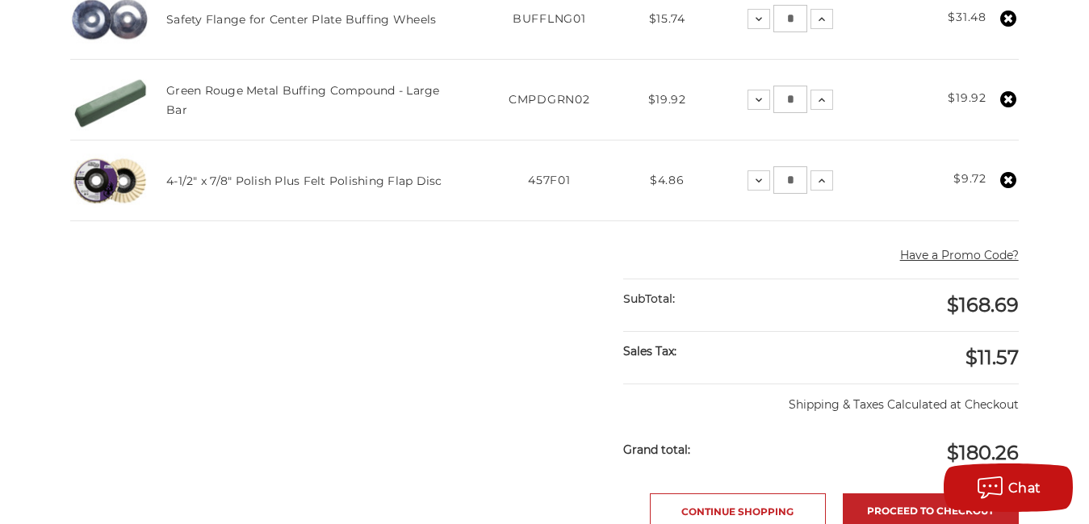
scroll to position [581, 0]
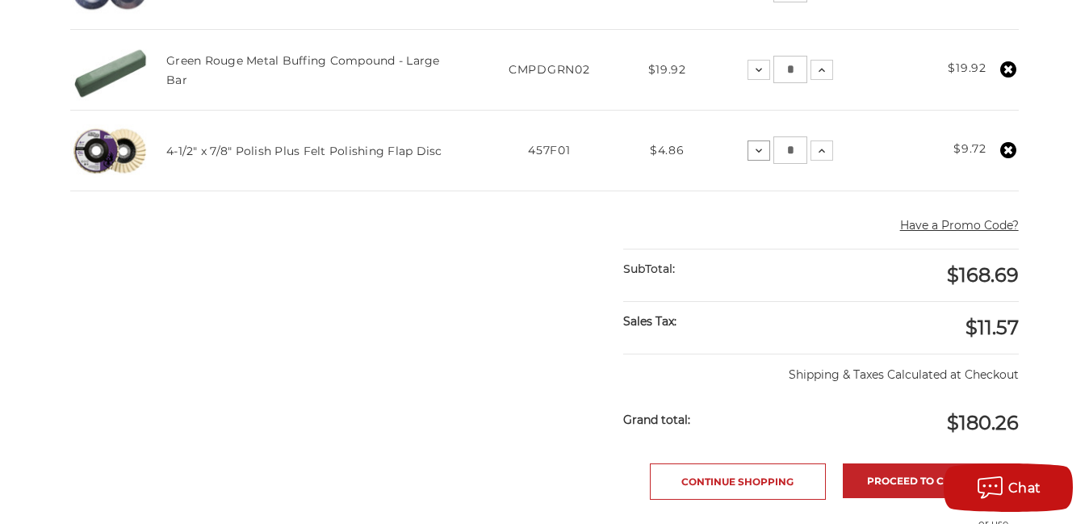
click at [756, 156] on icon at bounding box center [758, 150] width 13 height 13
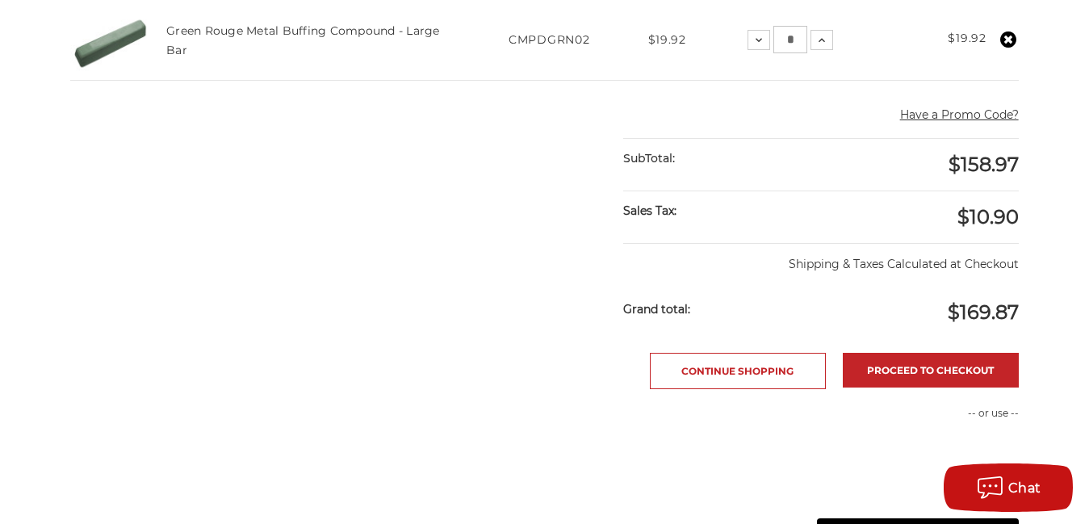
scroll to position [613, 0]
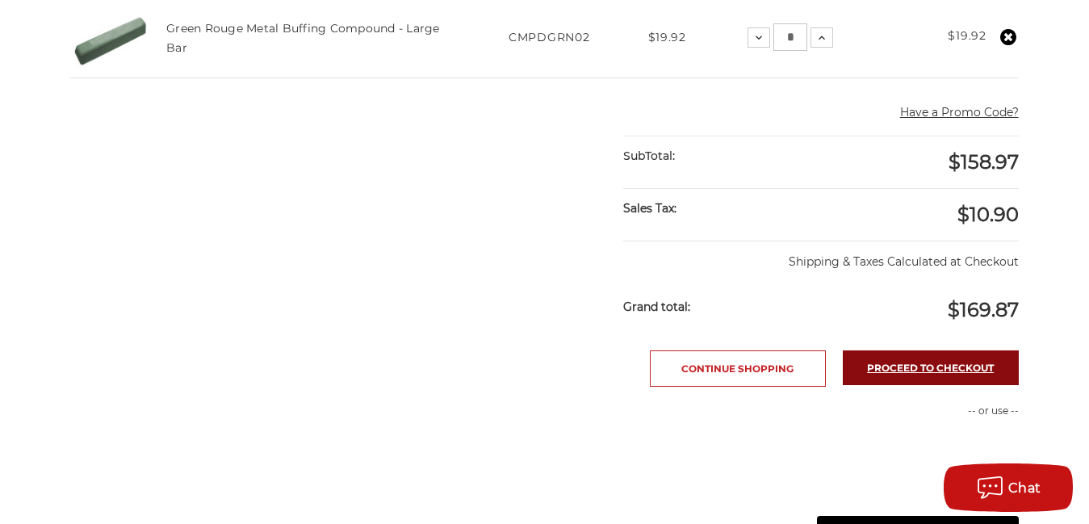
click at [968, 357] on link "Proceed to checkout" at bounding box center [931, 367] width 176 height 35
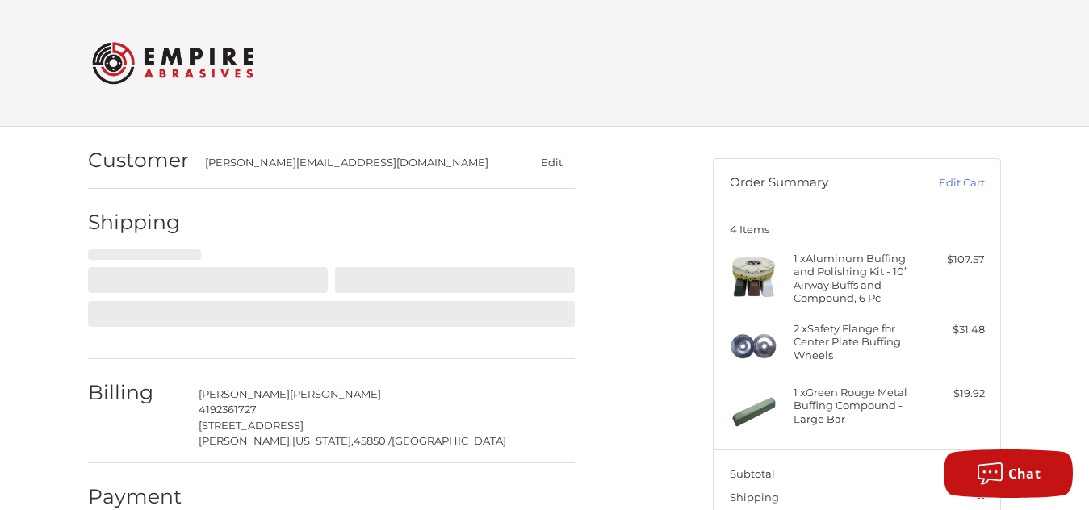
select select "**"
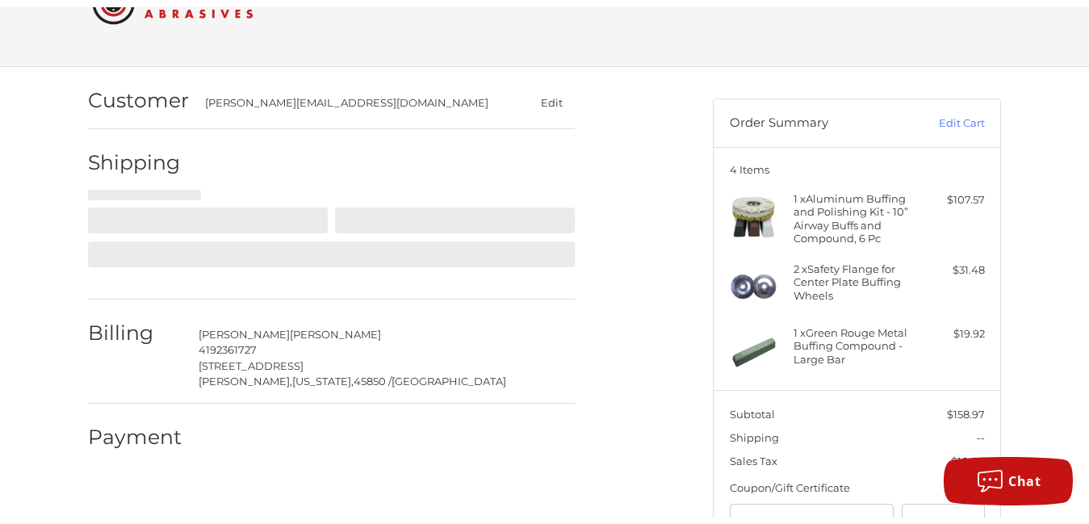
scroll to position [84, 0]
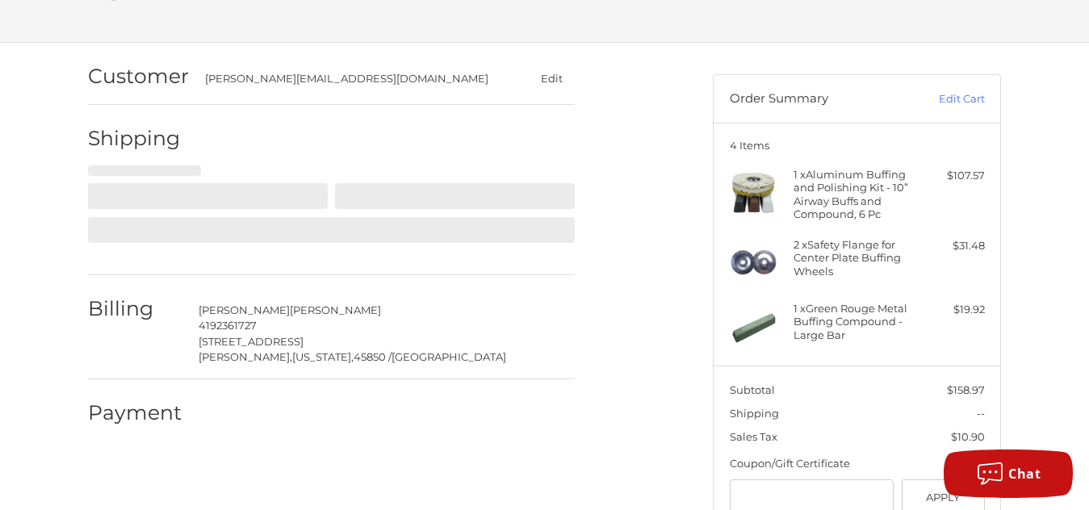
select select "**"
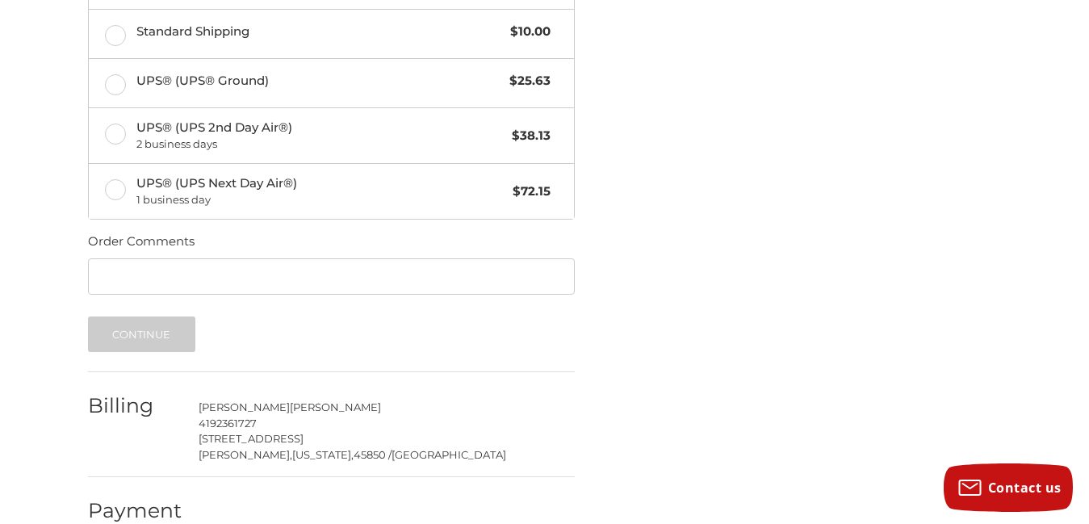
scroll to position [865, 0]
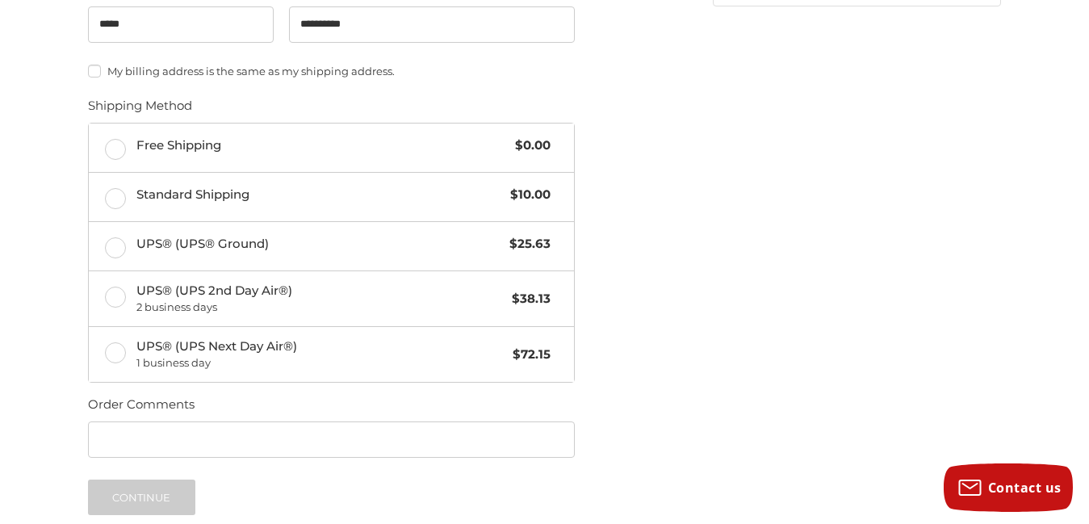
scroll to position [671, 0]
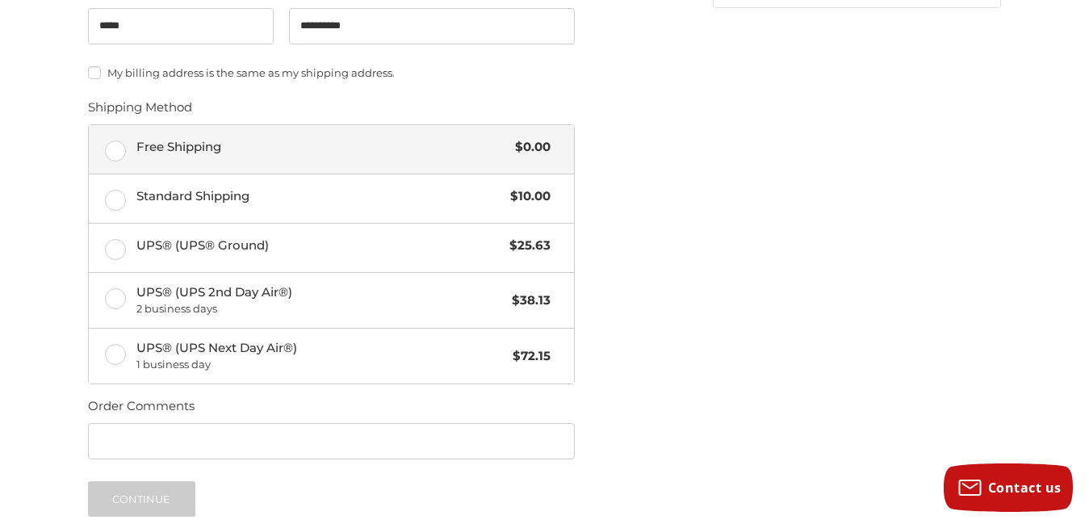
click at [116, 157] on label "Free Shipping $0.00" at bounding box center [331, 149] width 485 height 48
click at [173, 484] on button "Continue" at bounding box center [141, 499] width 107 height 36
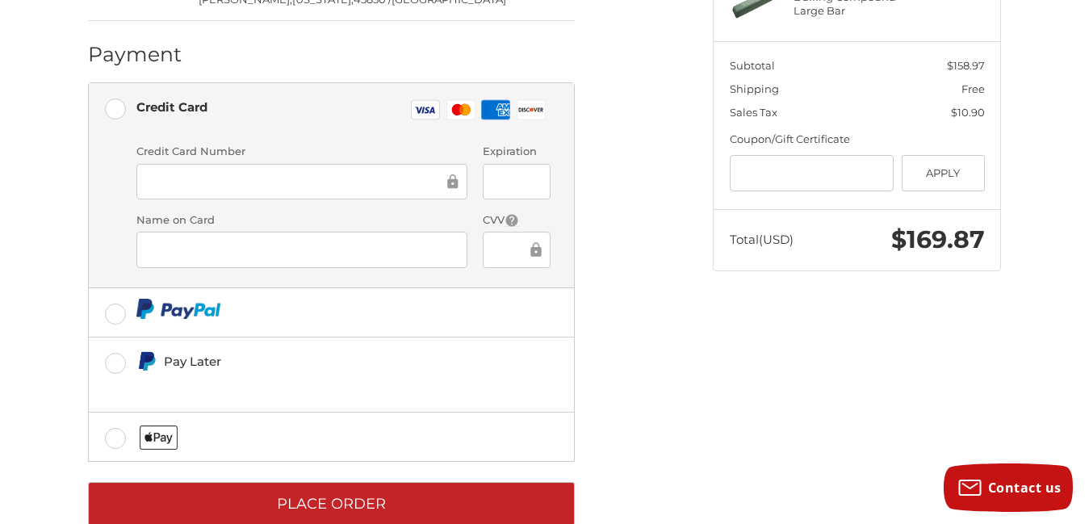
scroll to position [441, 0]
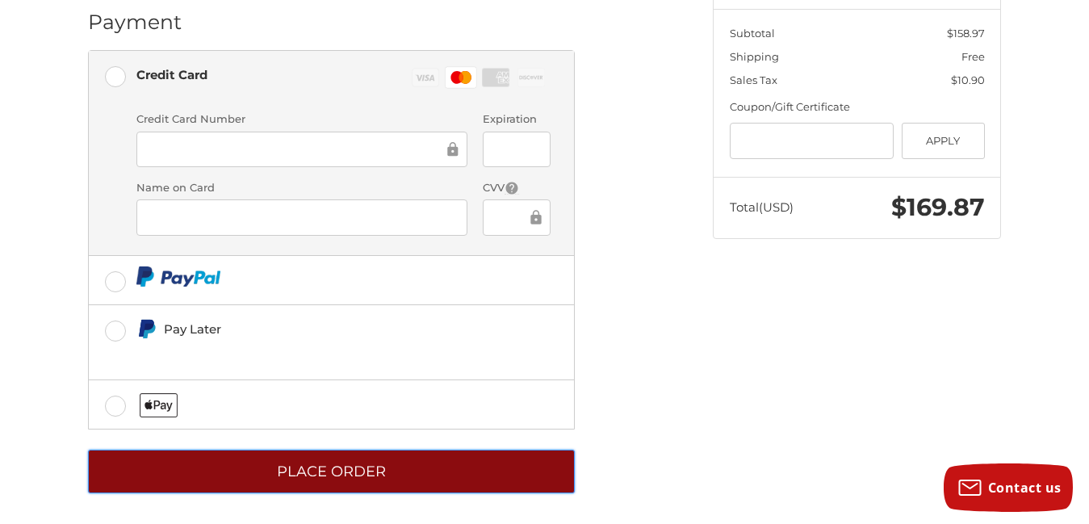
click at [370, 462] on button "Place Order" at bounding box center [331, 472] width 487 height 44
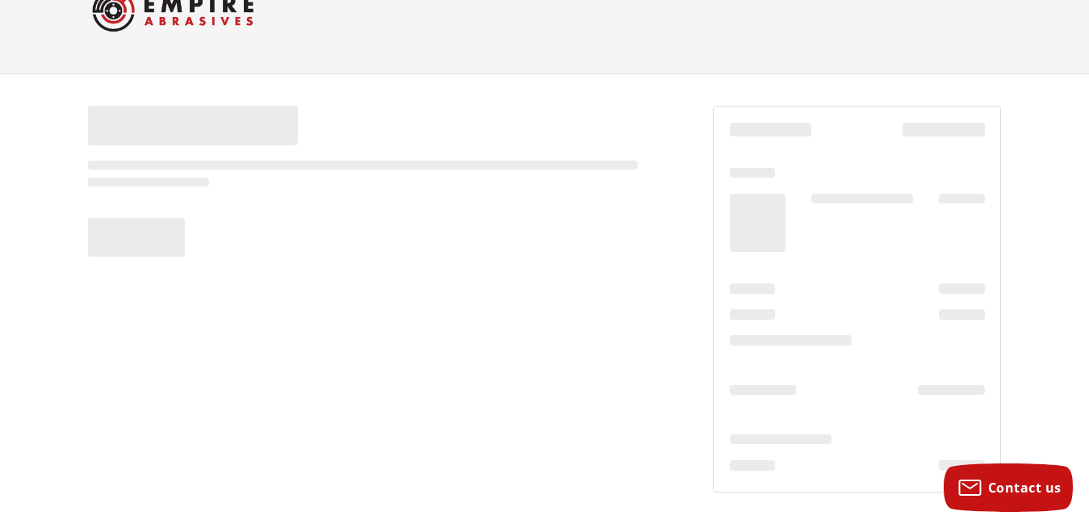
scroll to position [52, 0]
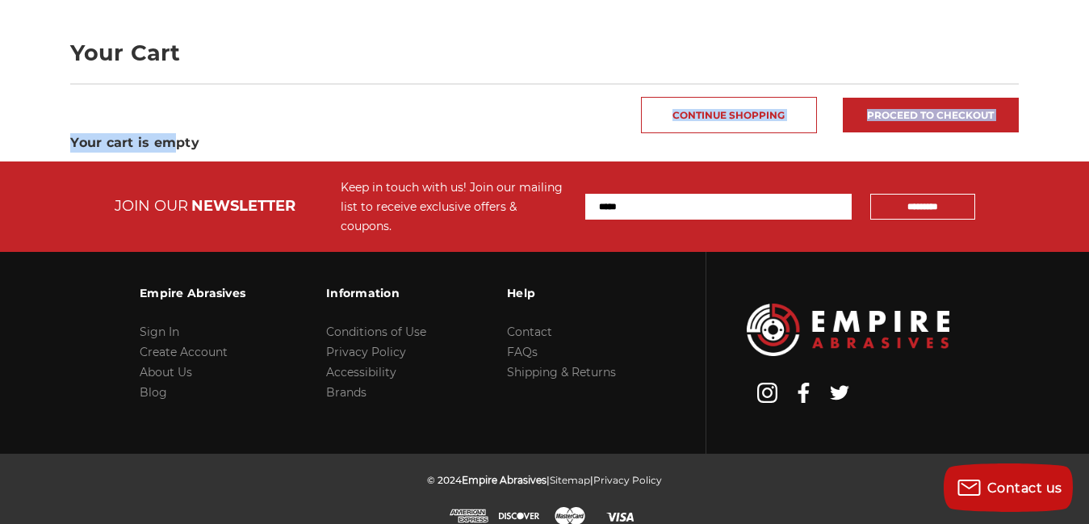
drag, startPoint x: 110, startPoint y: 117, endPoint x: 171, endPoint y: 155, distance: 72.1
click at [171, 155] on main "home your cart Your Cart Continue Shopping Proceed to checkout Your cart is emp…" at bounding box center [544, 63] width 964 height 195
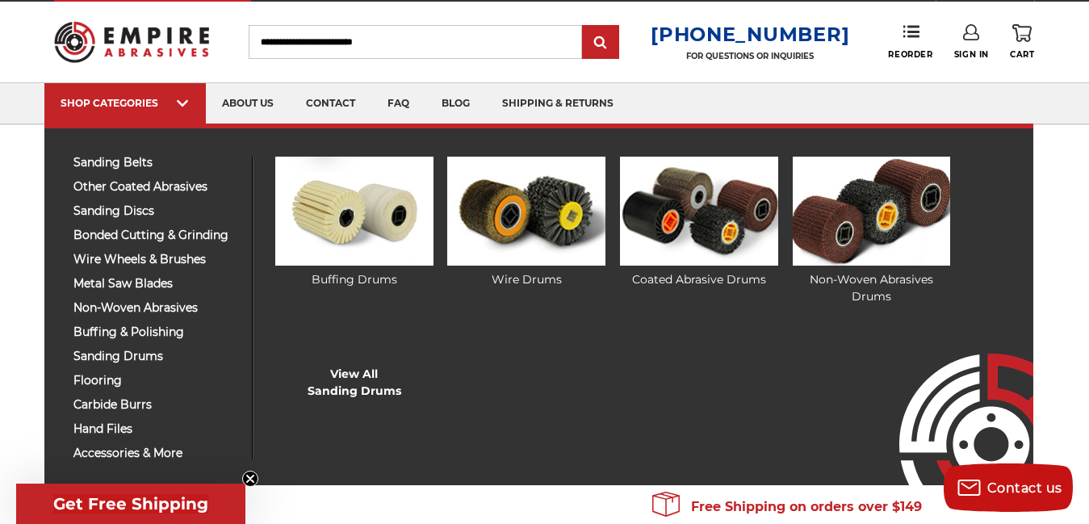
scroll to position [32, 0]
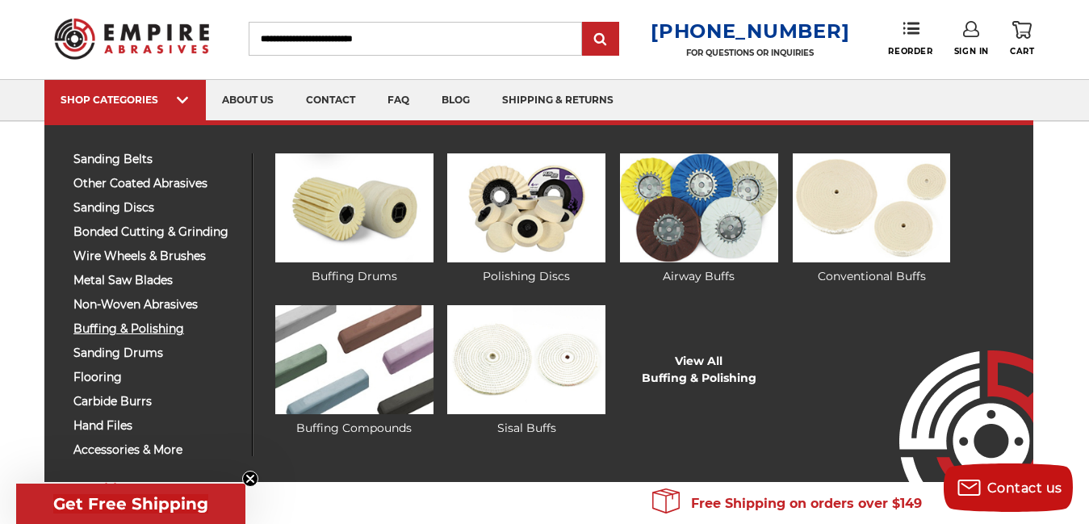
click at [126, 330] on span "buffing & polishing" at bounding box center [156, 329] width 166 height 12
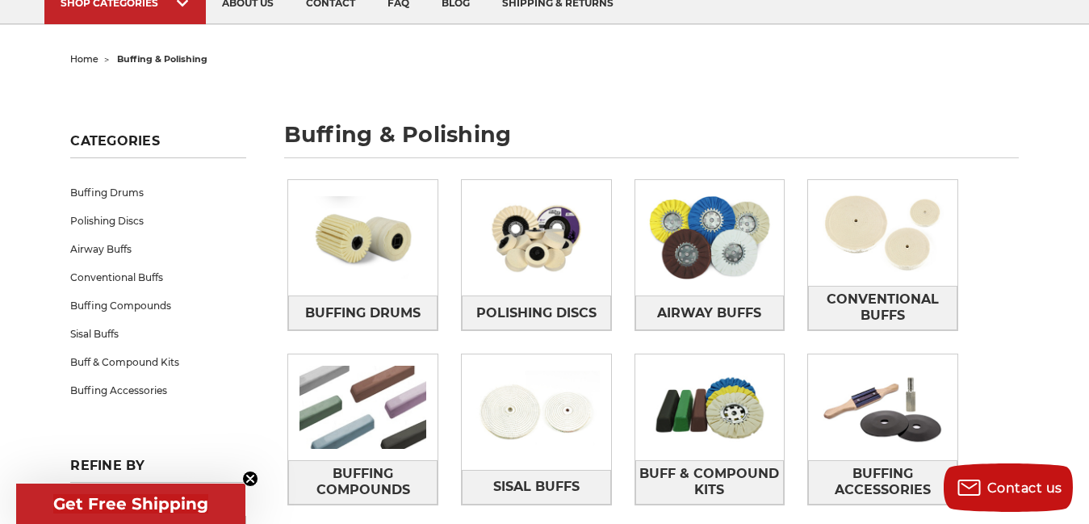
scroll to position [161, 0]
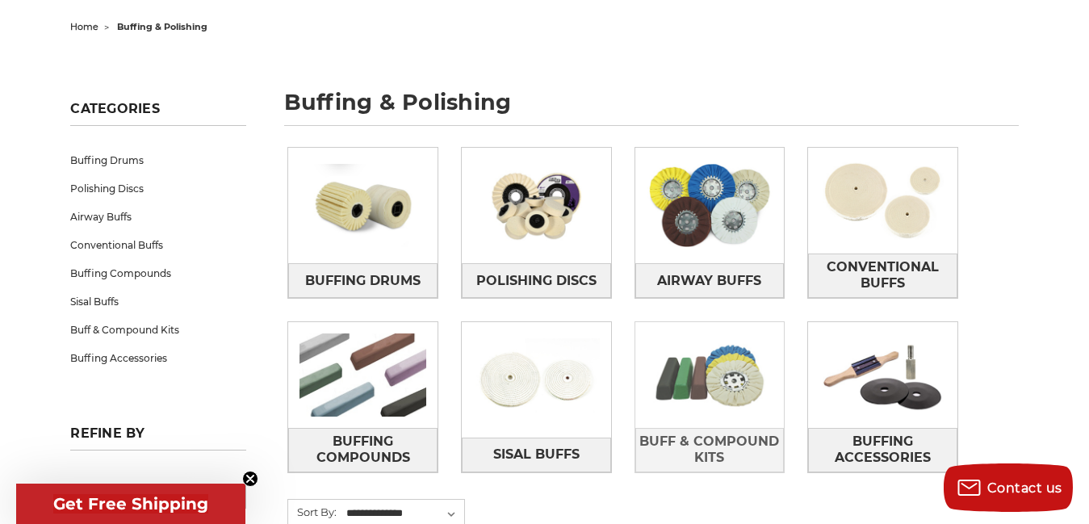
click at [682, 374] on img at bounding box center [709, 375] width 149 height 106
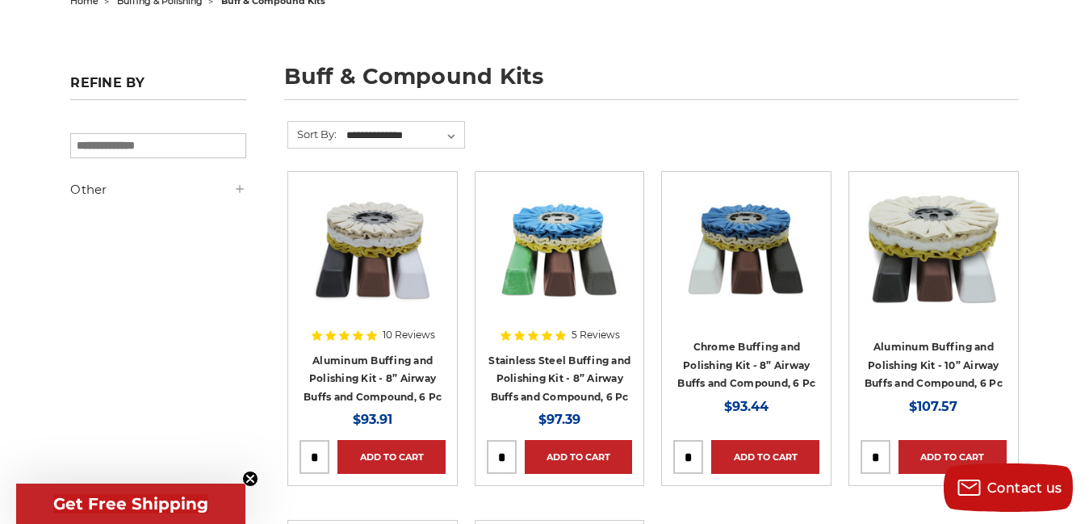
scroll to position [226, 0]
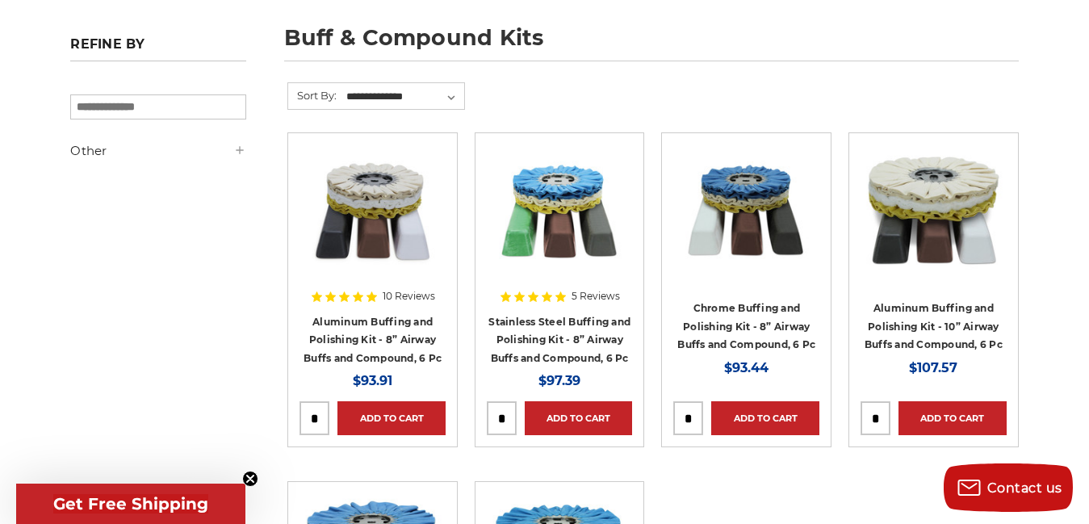
click at [933, 265] on img at bounding box center [933, 208] width 146 height 129
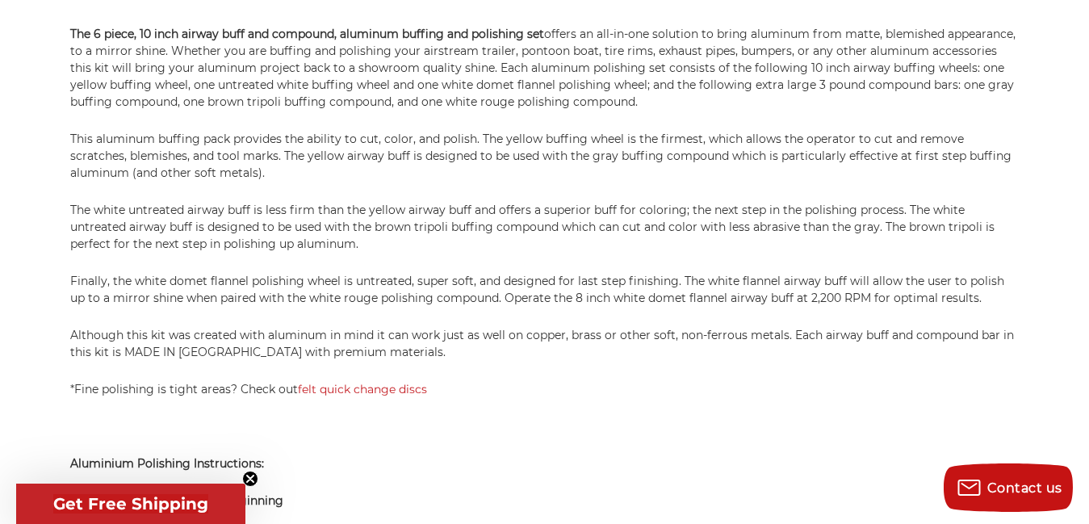
scroll to position [1098, 0]
